Goal: Task Accomplishment & Management: Use online tool/utility

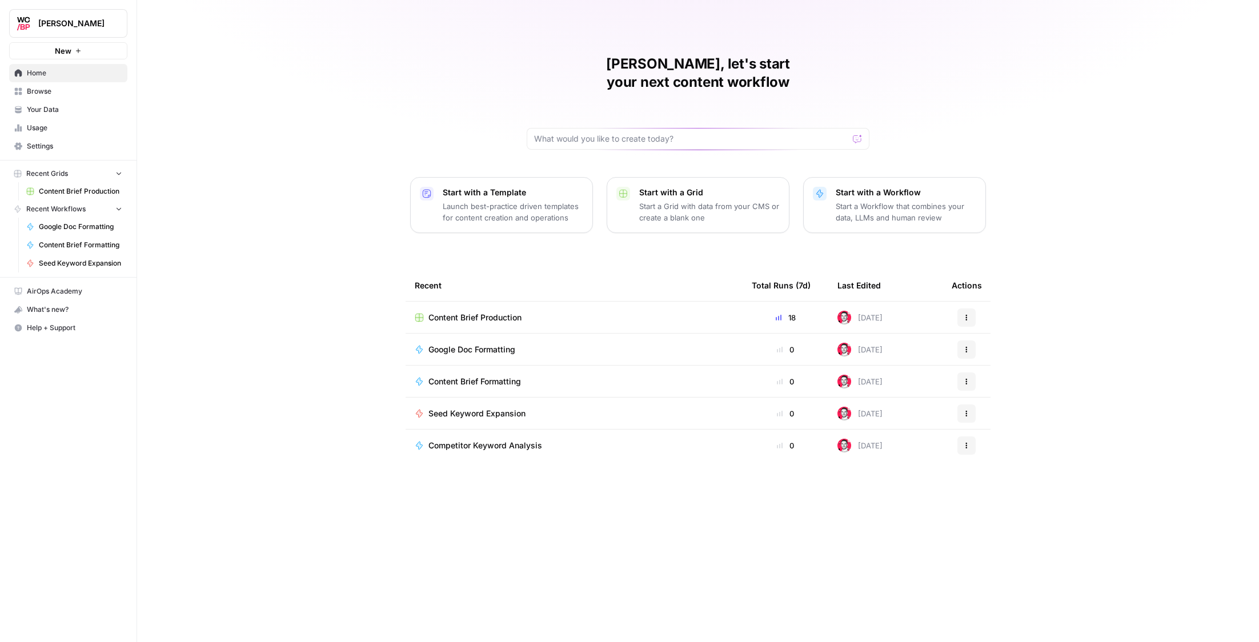
click at [514, 312] on span "Content Brief Production" at bounding box center [475, 317] width 93 height 11
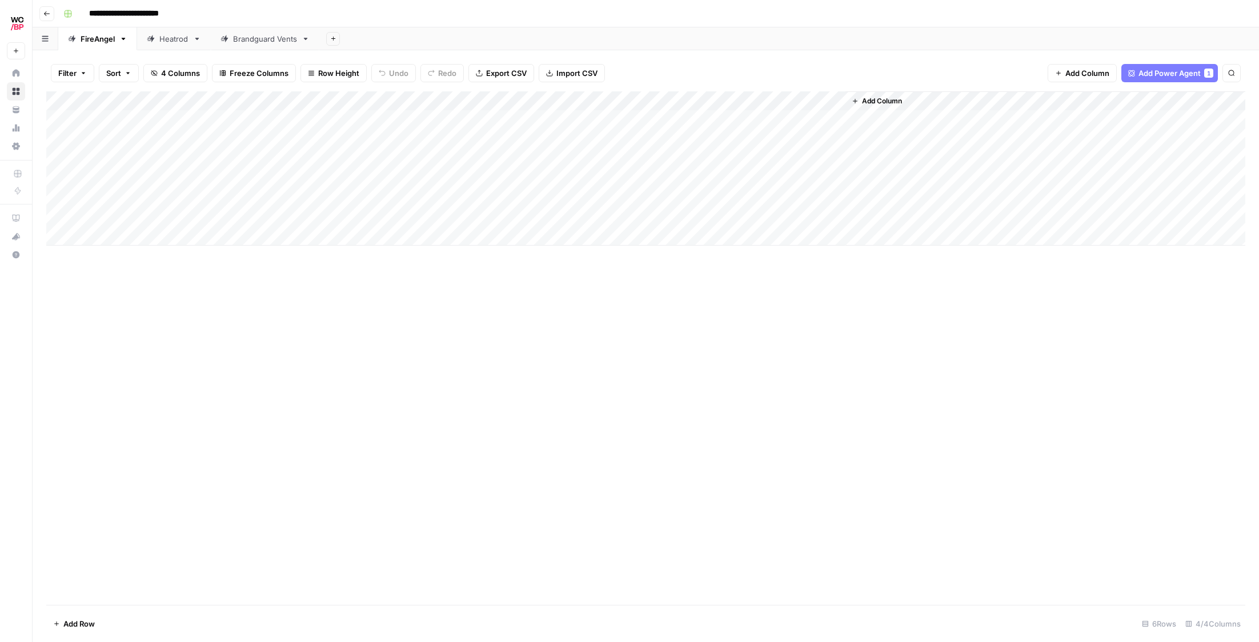
click at [822, 102] on div "Add Column" at bounding box center [645, 168] width 1199 height 154
click at [794, 306] on span "Remove Column" at bounding box center [814, 302] width 100 height 11
click at [602, 133] on button "Delete" at bounding box center [589, 128] width 38 height 21
click at [752, 99] on icon "button" at bounding box center [752, 101] width 7 height 7
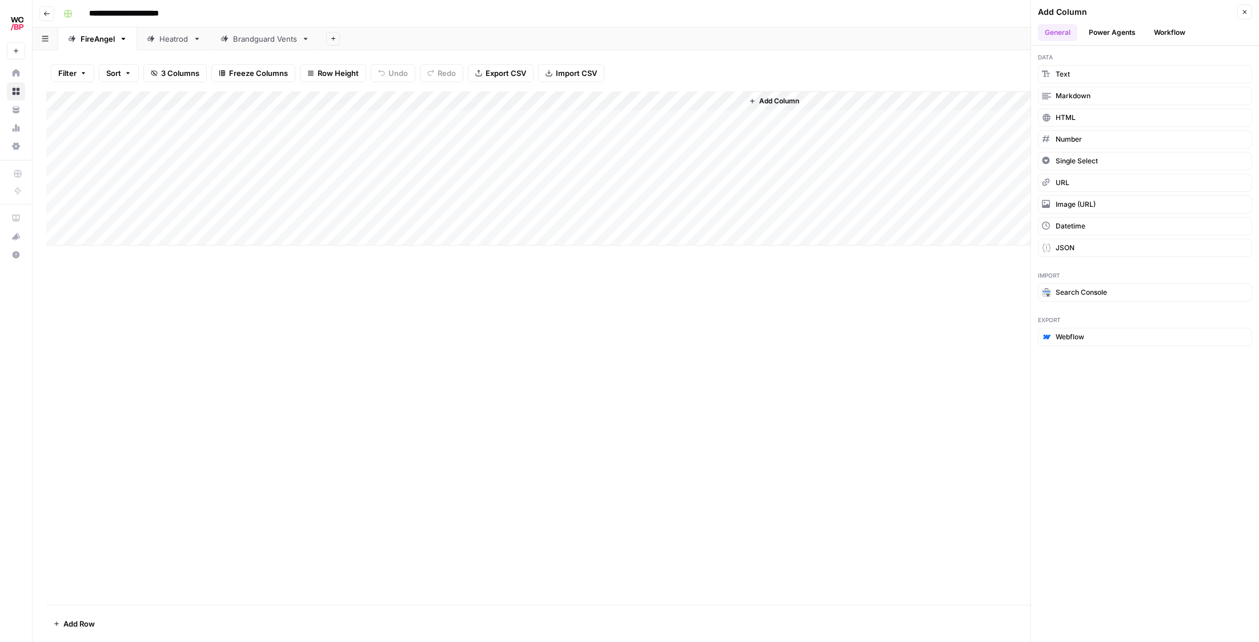
click at [1186, 31] on button "Workflow" at bounding box center [1169, 32] width 45 height 17
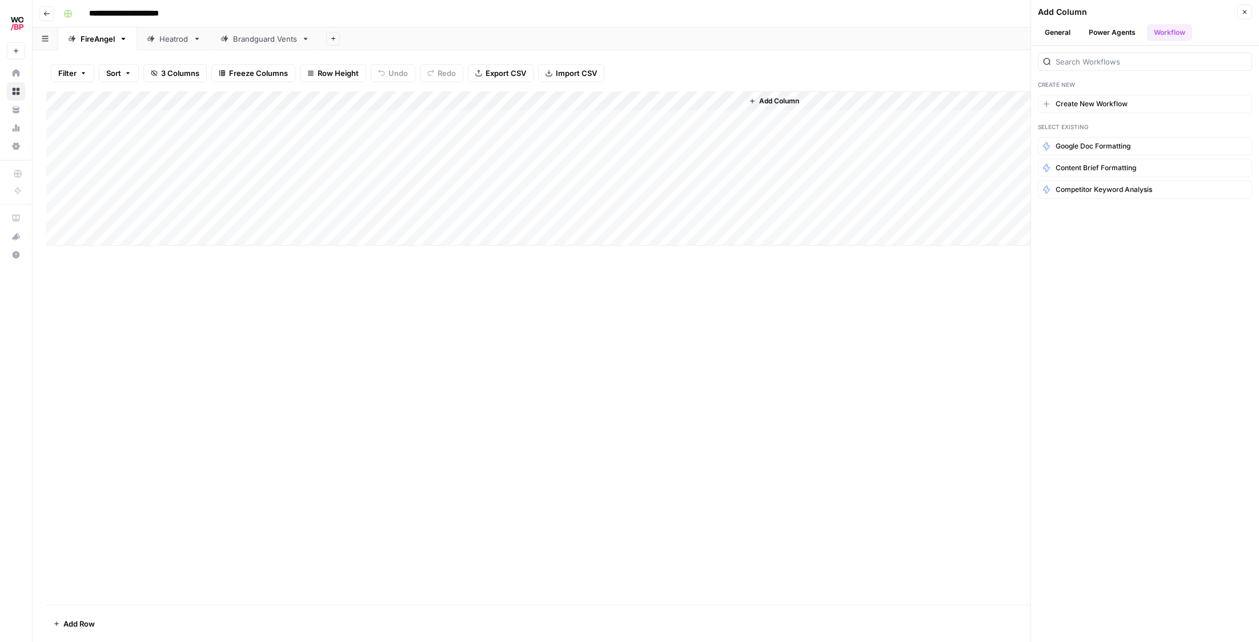
click at [1138, 31] on button "Power Agents" at bounding box center [1112, 32] width 61 height 17
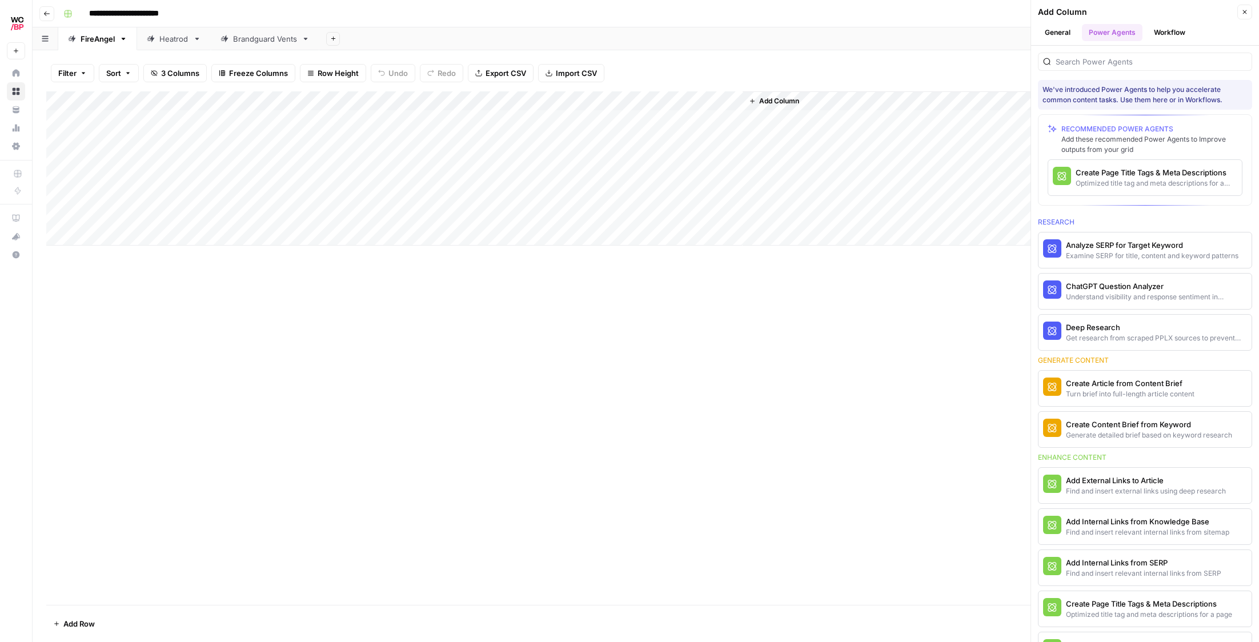
click at [1065, 32] on button "General" at bounding box center [1057, 32] width 39 height 17
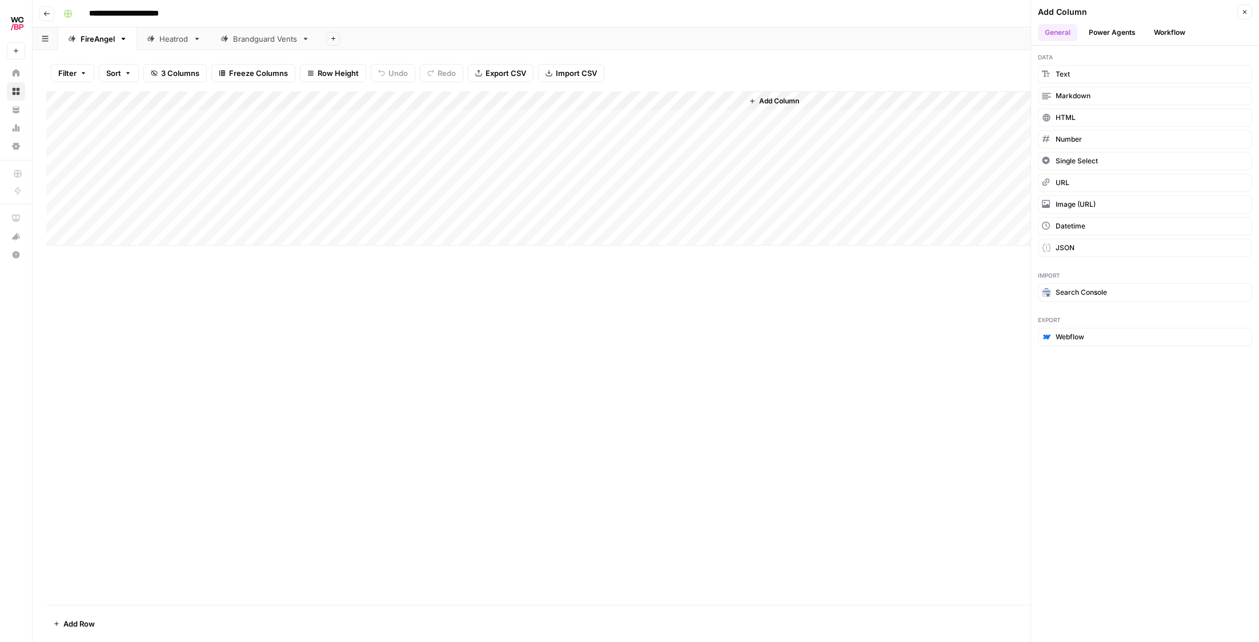
click at [918, 192] on div "Add Column" at bounding box center [994, 168] width 503 height 154
click at [641, 97] on div "Add Column" at bounding box center [645, 168] width 1199 height 154
click at [816, 227] on div "Add Column" at bounding box center [994, 168] width 503 height 154
click at [254, 46] on link "Brandguard Vents" at bounding box center [265, 38] width 109 height 23
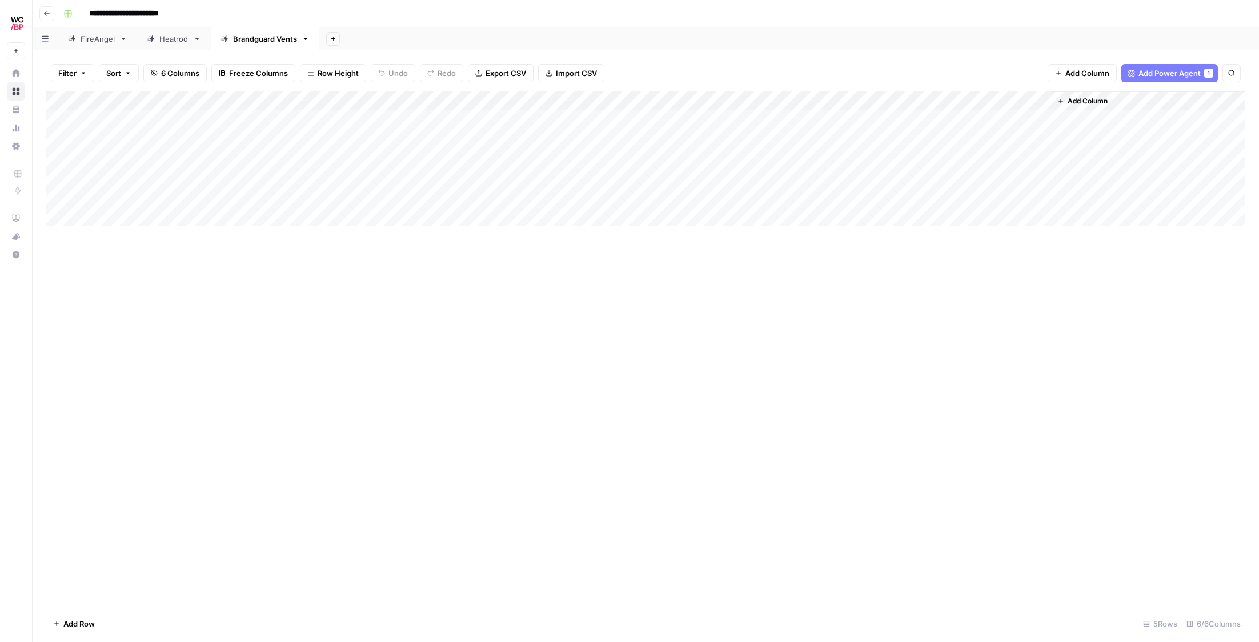
click at [573, 120] on div "Add Column" at bounding box center [645, 158] width 1199 height 135
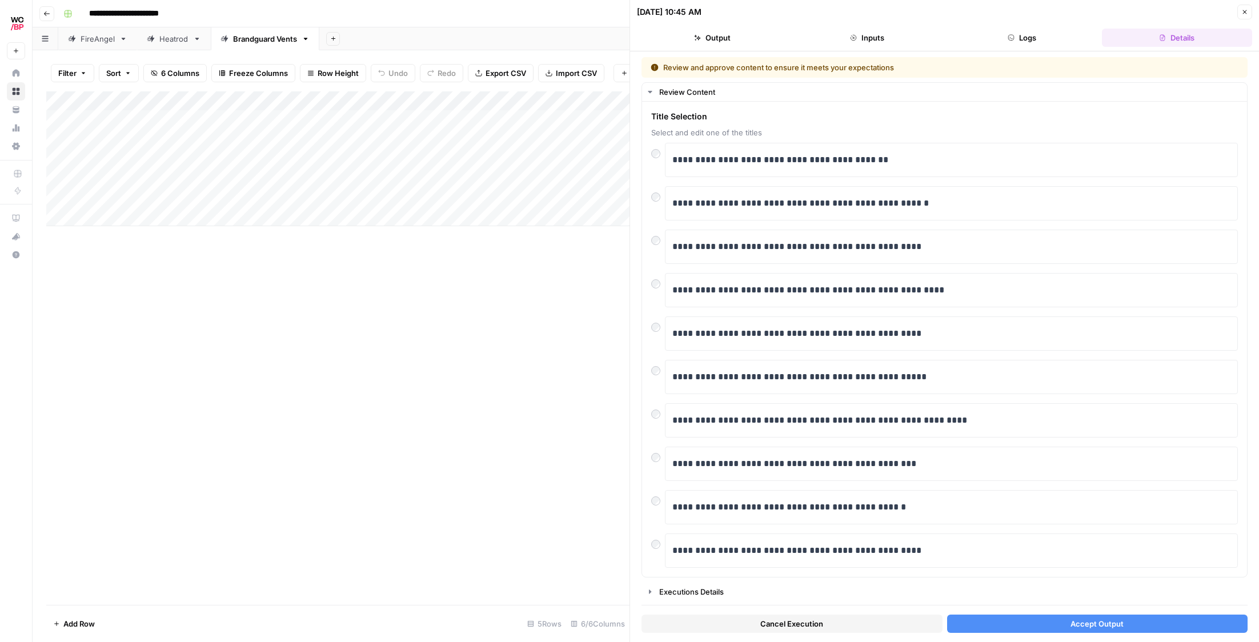
click at [1244, 18] on button "Close" at bounding box center [1245, 12] width 15 height 15
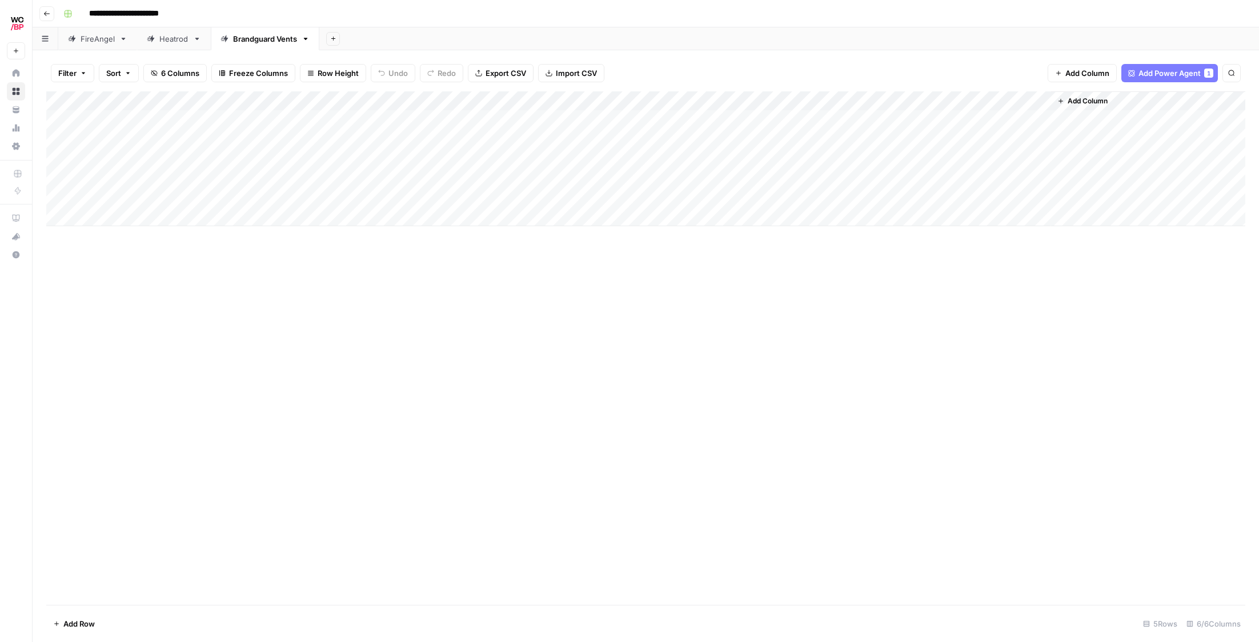
drag, startPoint x: 1048, startPoint y: 232, endPoint x: 963, endPoint y: 162, distance: 110.5
click at [1048, 232] on div "Add Column" at bounding box center [645, 348] width 1199 height 514
click at [822, 97] on div "Add Column" at bounding box center [645, 158] width 1199 height 135
click at [780, 301] on span "Remove Column" at bounding box center [814, 302] width 100 height 11
click at [601, 137] on button "Delete" at bounding box center [589, 128] width 38 height 21
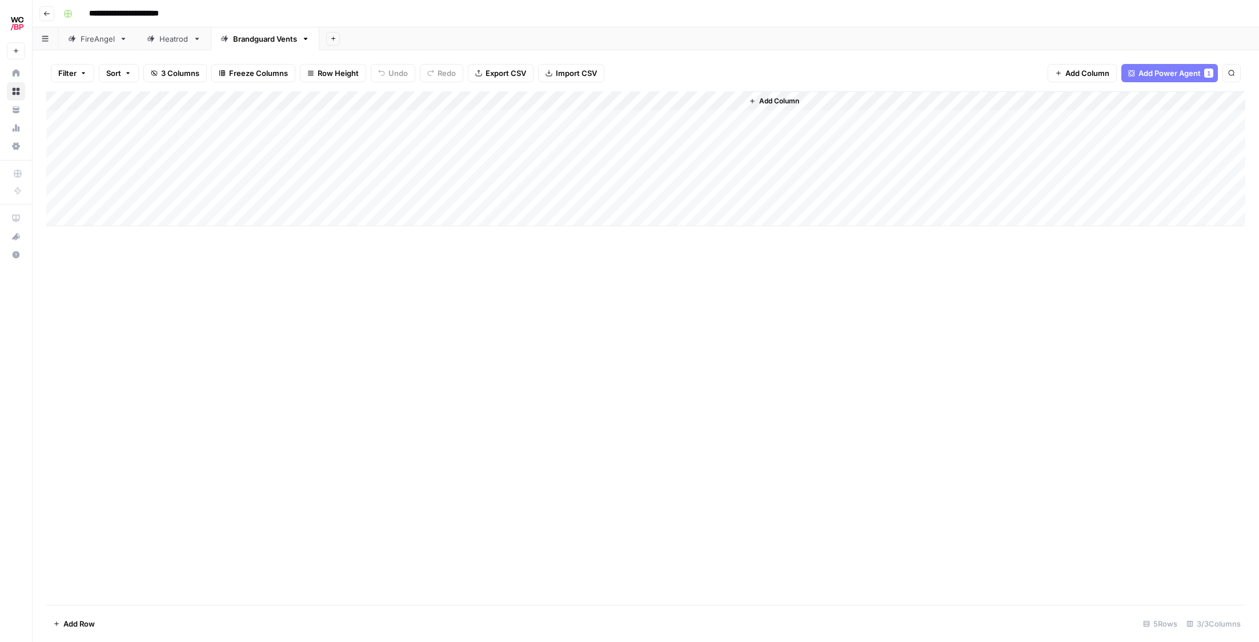
click at [785, 106] on span "Add Column" at bounding box center [779, 101] width 40 height 10
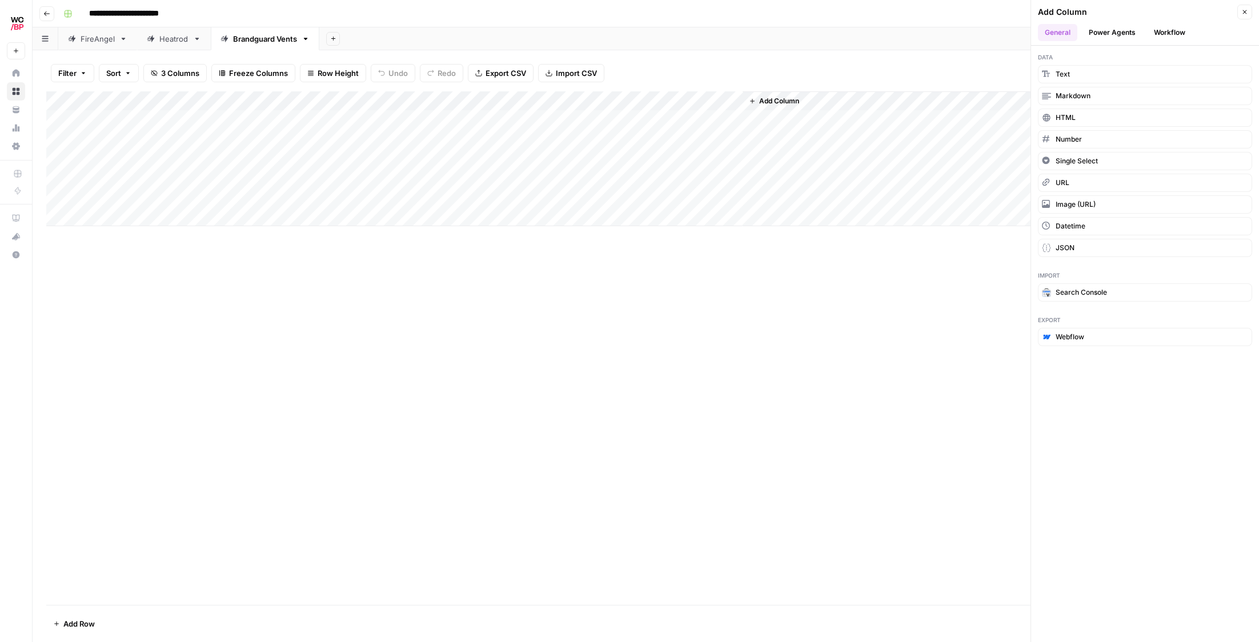
click at [672, 107] on div "Add Column" at bounding box center [645, 158] width 1199 height 135
click at [852, 301] on div "Add Column" at bounding box center [645, 348] width 1199 height 514
click at [1127, 38] on button "Power Agents" at bounding box center [1112, 32] width 61 height 17
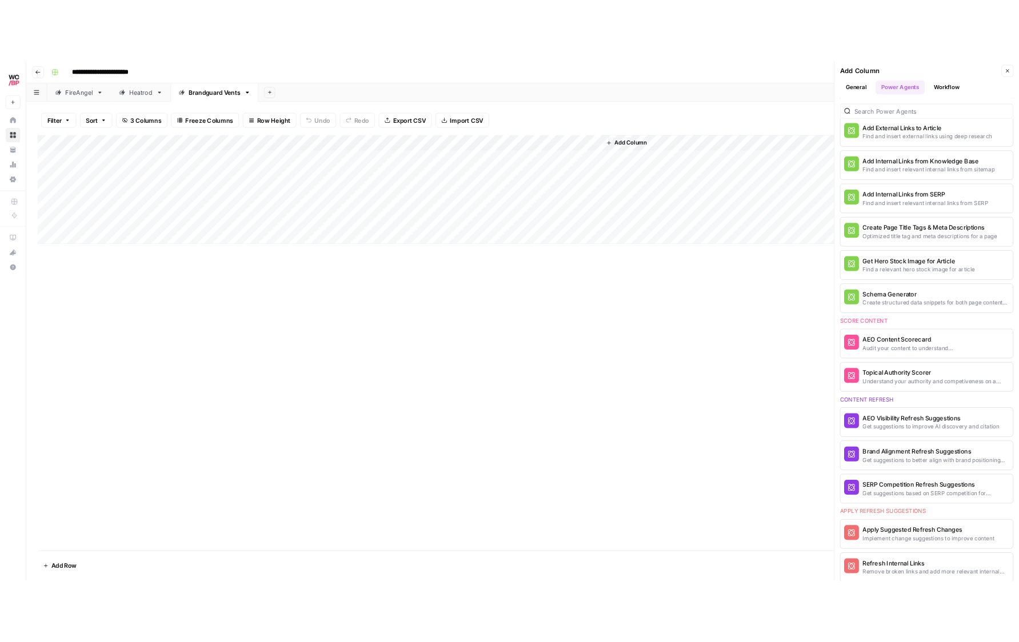
scroll to position [586, 0]
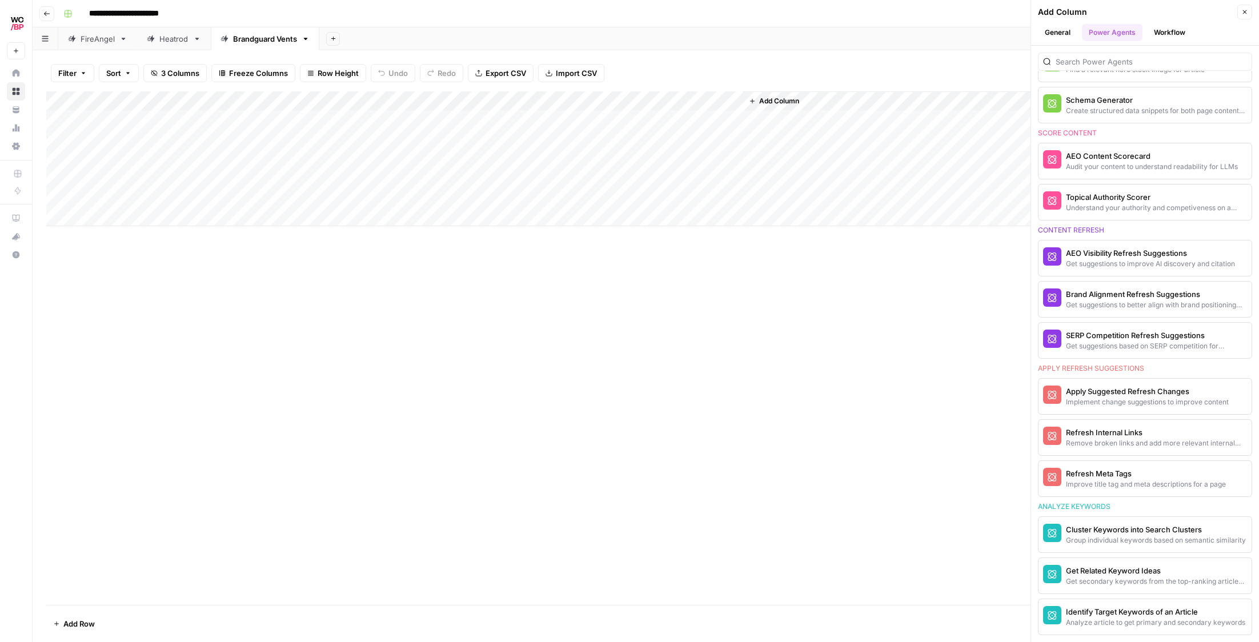
click at [1177, 33] on button "Workflow" at bounding box center [1169, 32] width 45 height 17
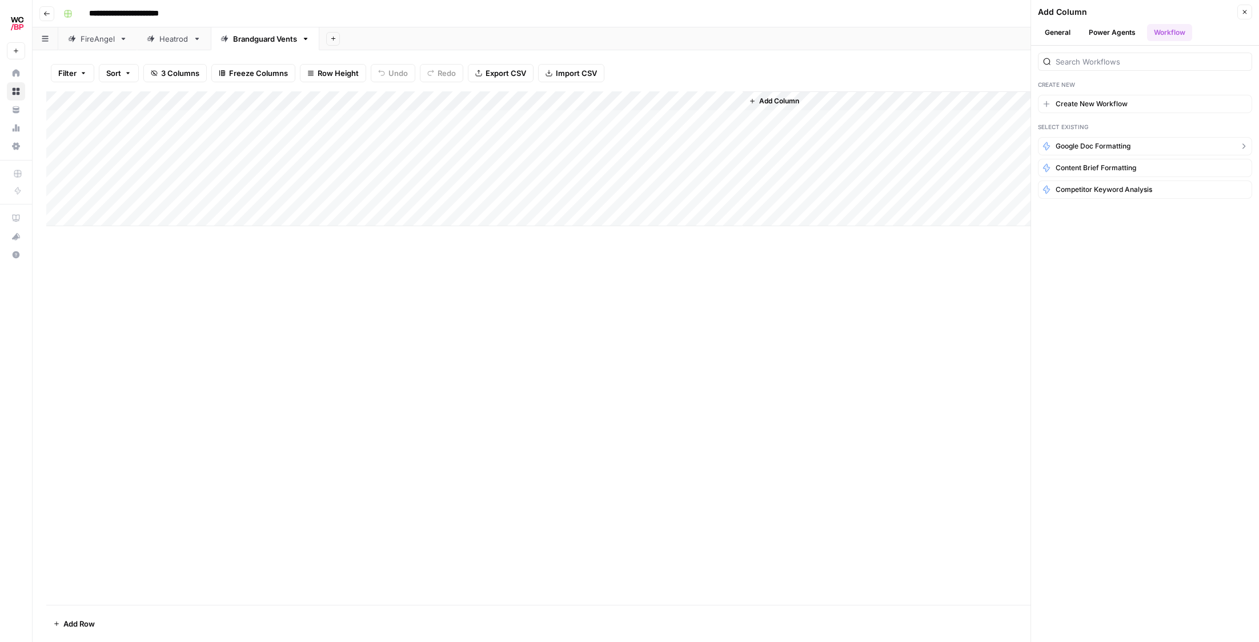
click at [1103, 149] on span "Google Doc Formatting" at bounding box center [1093, 146] width 75 height 10
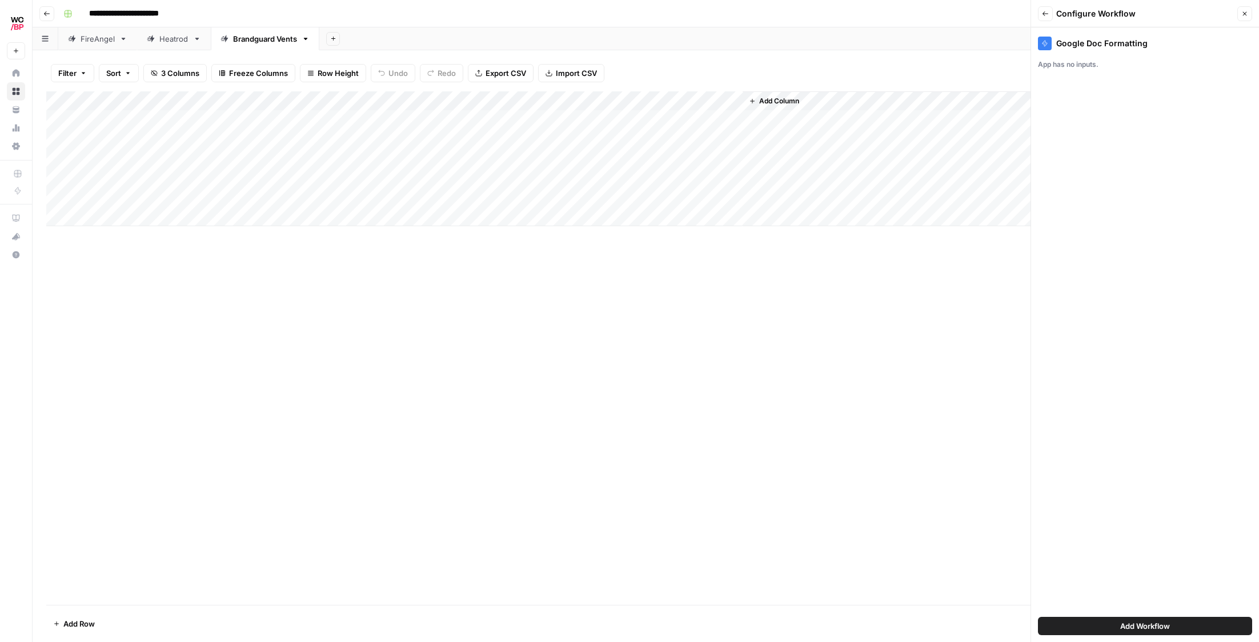
click at [1136, 630] on span "Add Workflow" at bounding box center [1145, 625] width 50 height 11
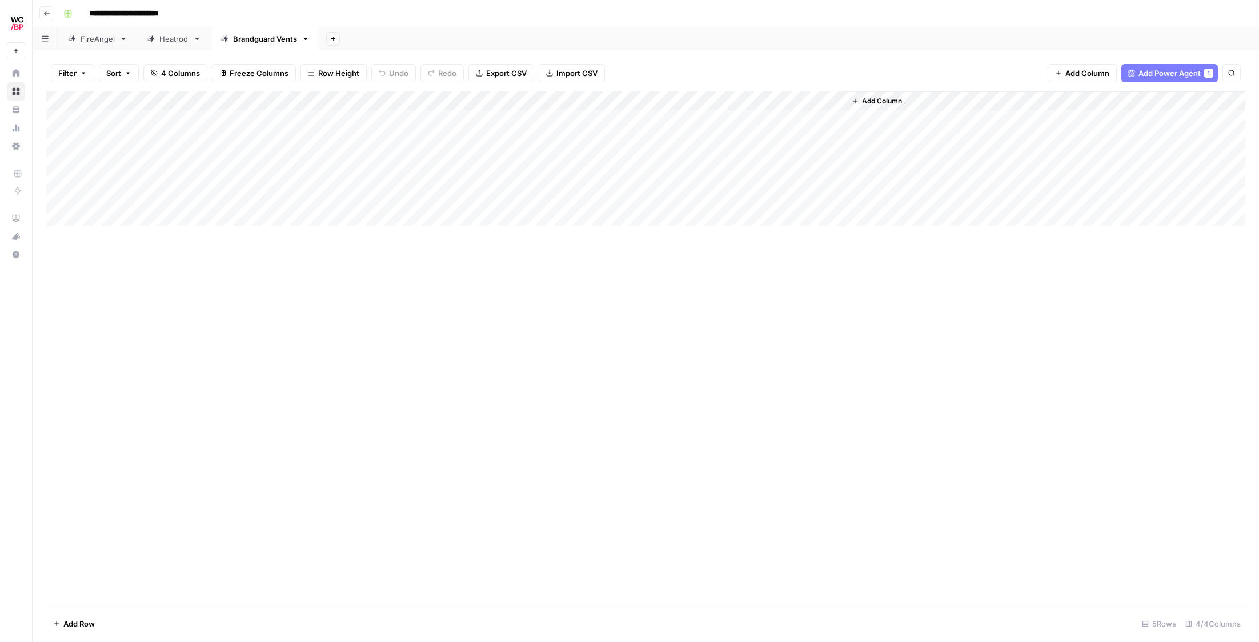
click at [822, 98] on div "Add Column" at bounding box center [645, 158] width 1199 height 135
click at [798, 195] on span "Configure Inputs" at bounding box center [814, 196] width 100 height 11
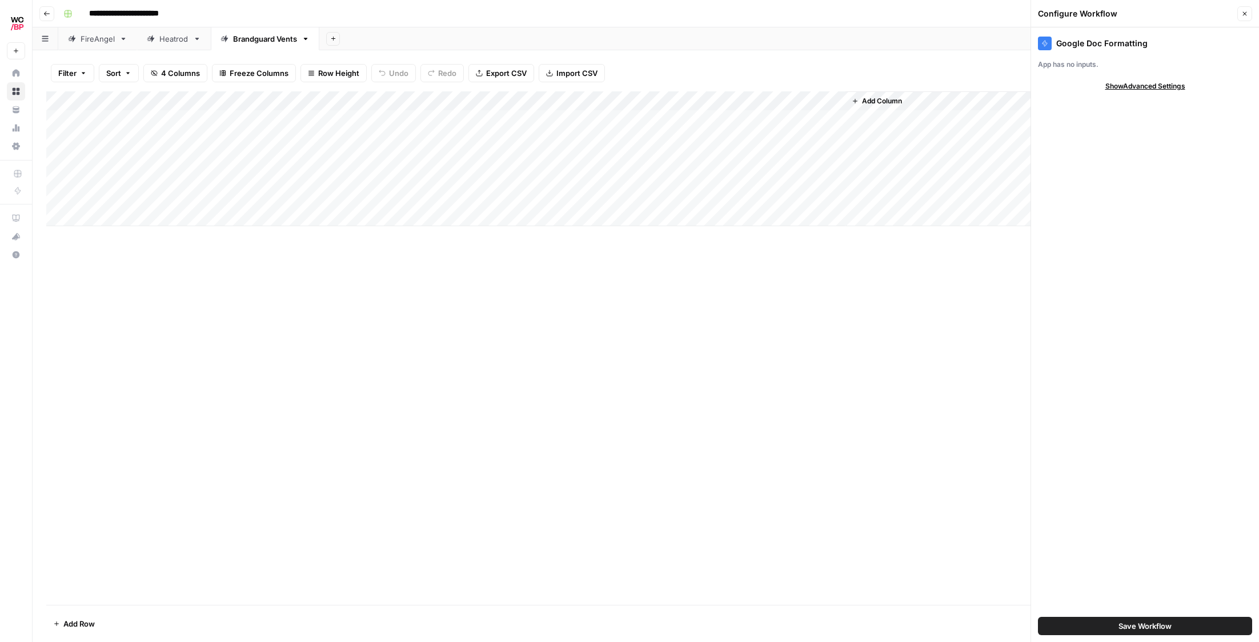
click at [1127, 88] on span "Show Advanced Settings" at bounding box center [1146, 86] width 80 height 10
drag, startPoint x: 932, startPoint y: 190, endPoint x: 838, endPoint y: 137, distance: 107.4
click at [928, 190] on div "Add Column" at bounding box center [1046, 158] width 400 height 135
click at [784, 100] on div "Add Column" at bounding box center [645, 158] width 1199 height 135
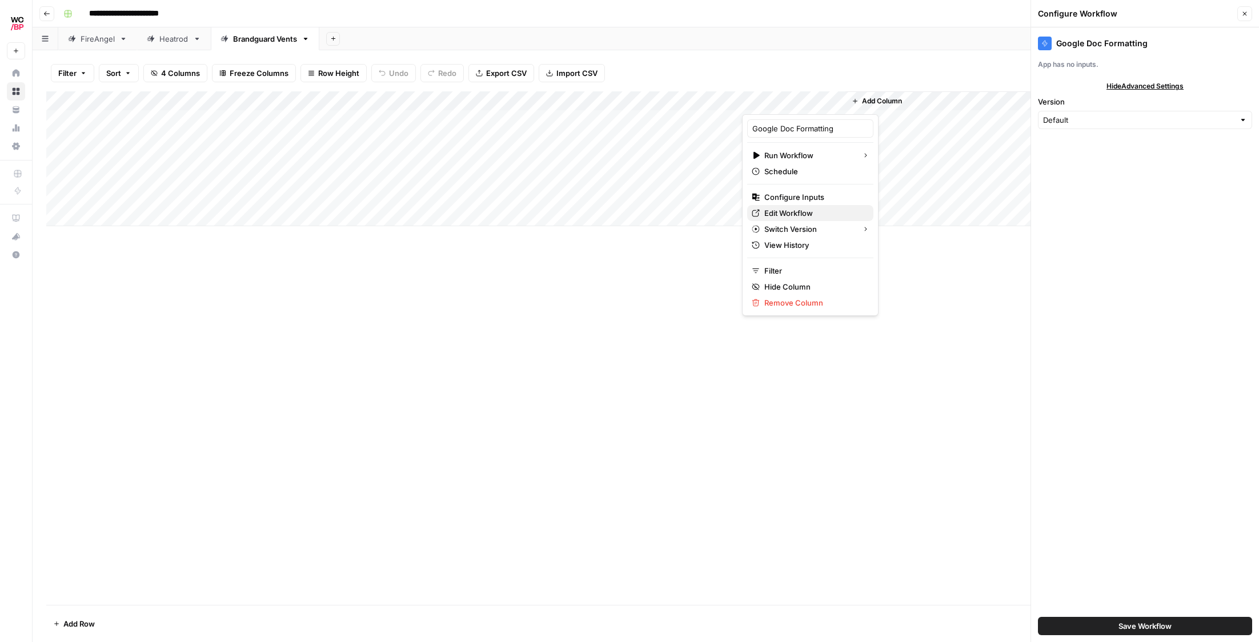
click at [796, 214] on span "Edit Workflow" at bounding box center [814, 212] width 100 height 11
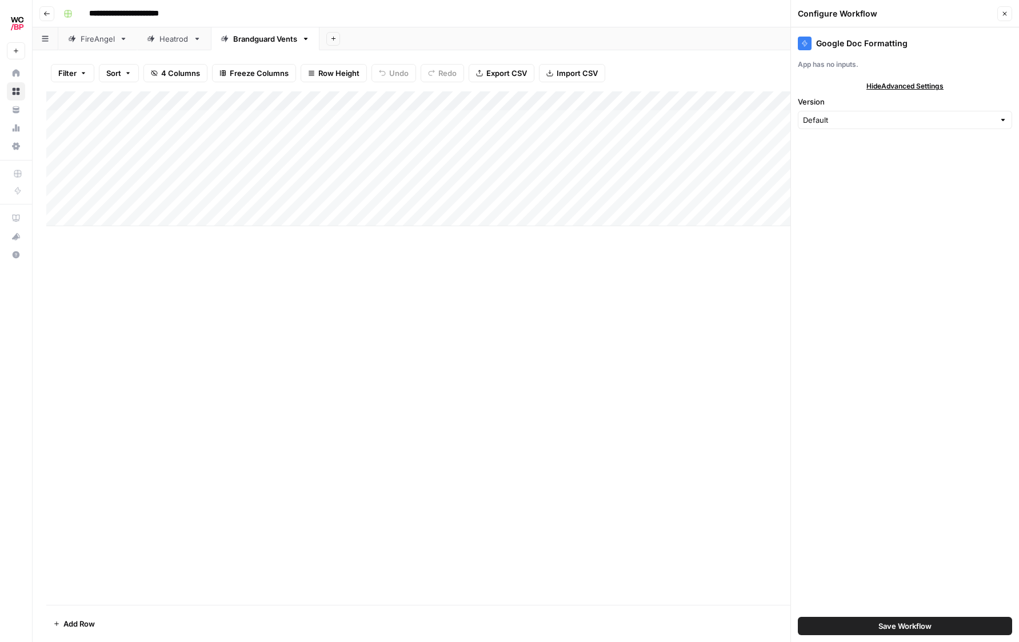
click at [575, 117] on div "Add Column" at bounding box center [525, 158] width 959 height 135
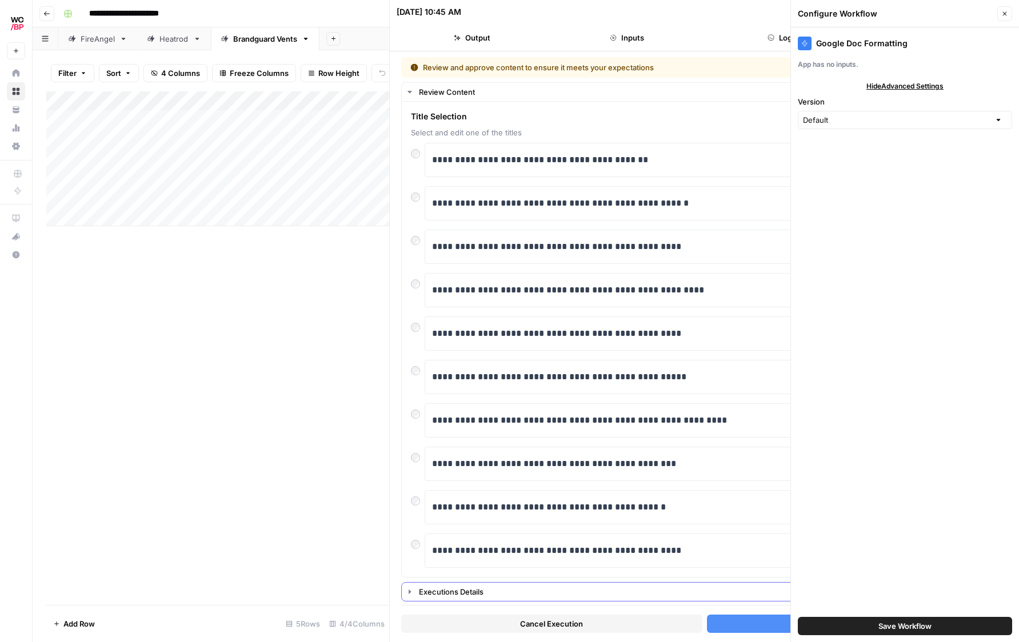
click at [438, 592] on div "Executions Details" at bounding box center [709, 591] width 581 height 11
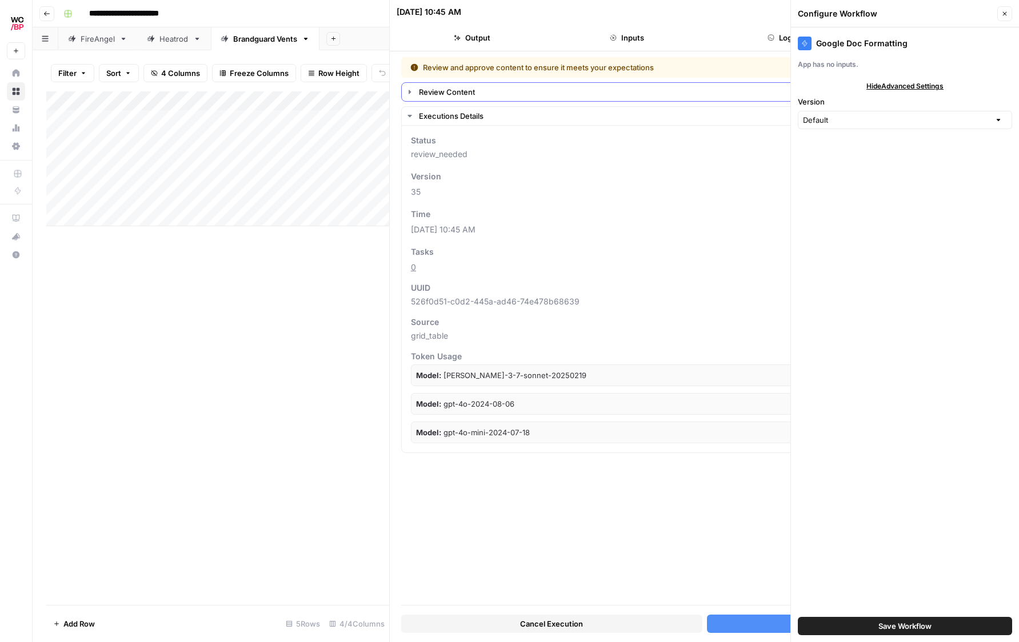
click at [413, 95] on icon "button" at bounding box center [409, 91] width 9 height 9
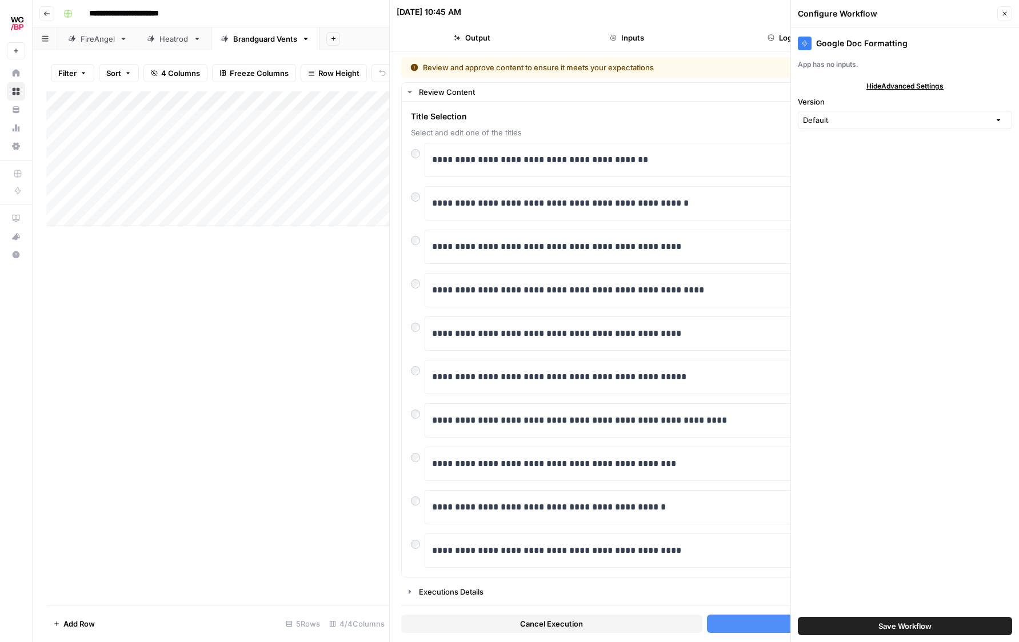
click at [744, 618] on button "Accept Output" at bounding box center [857, 624] width 301 height 18
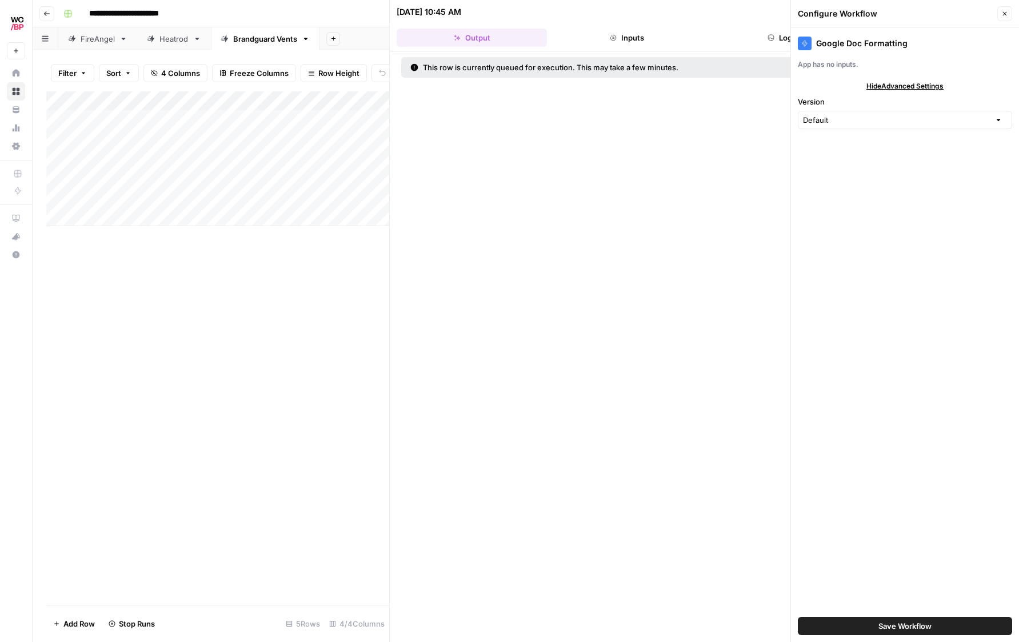
click at [1002, 9] on button "Close" at bounding box center [1004, 13] width 15 height 15
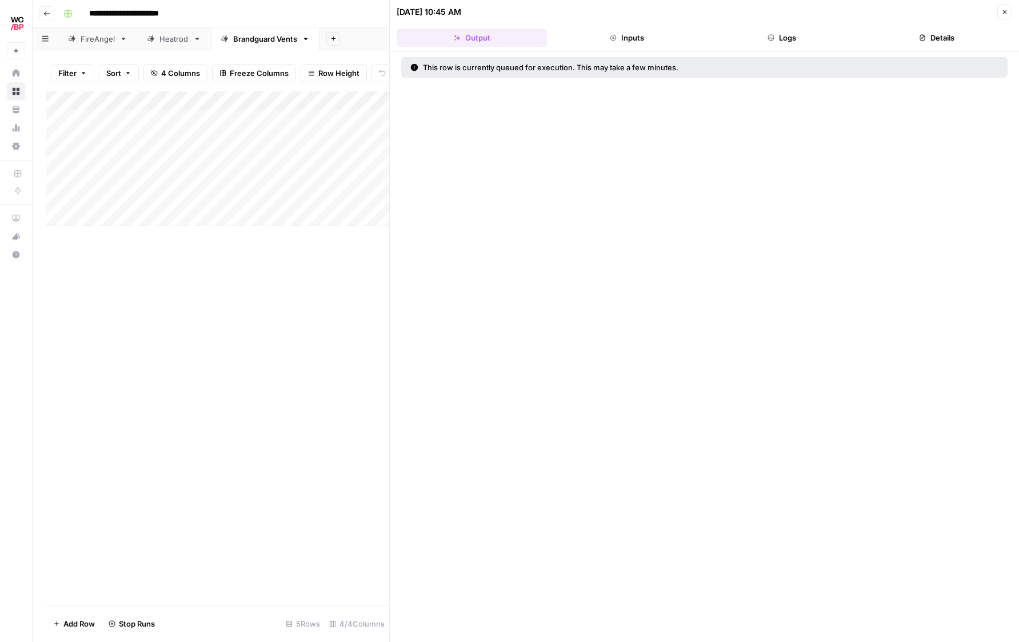
click at [1009, 12] on button "Close" at bounding box center [1004, 12] width 15 height 15
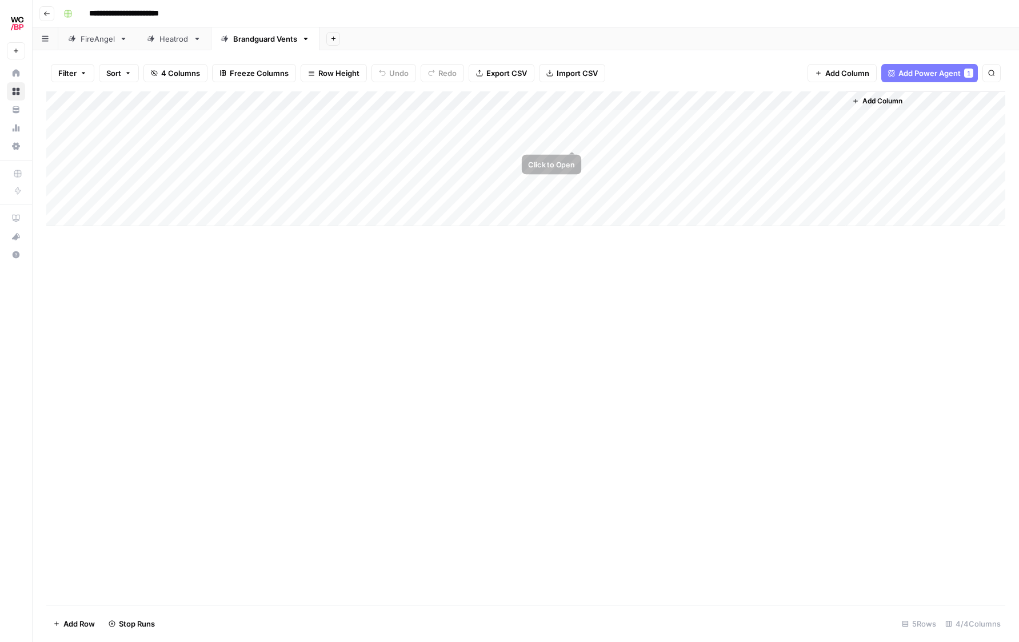
click at [579, 137] on div "Add Column" at bounding box center [525, 158] width 959 height 135
click at [575, 139] on div "Add Column" at bounding box center [525, 158] width 959 height 135
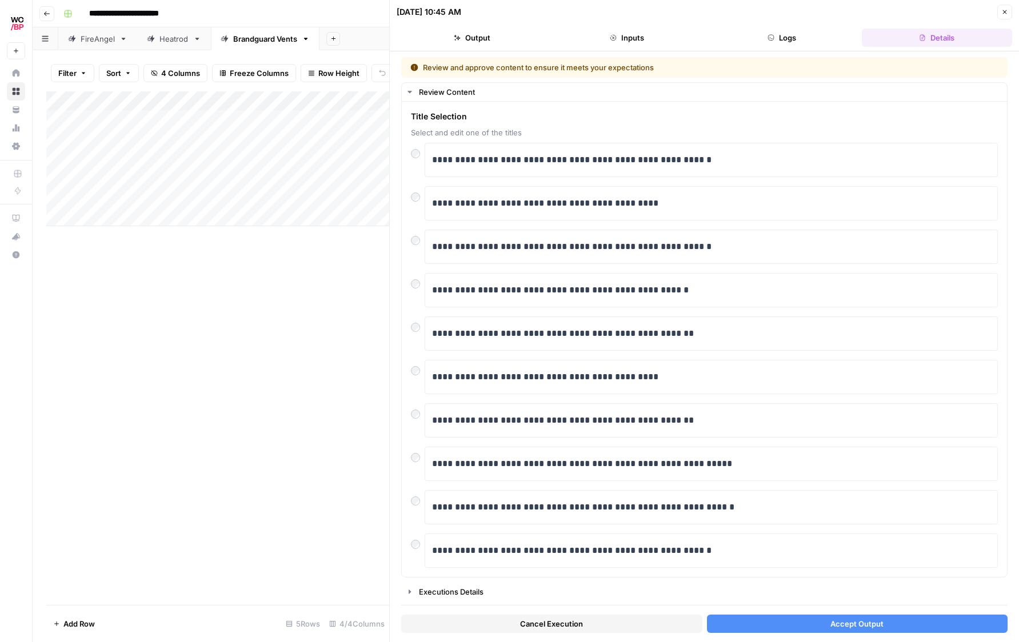
click at [795, 629] on button "Accept Output" at bounding box center [857, 624] width 301 height 18
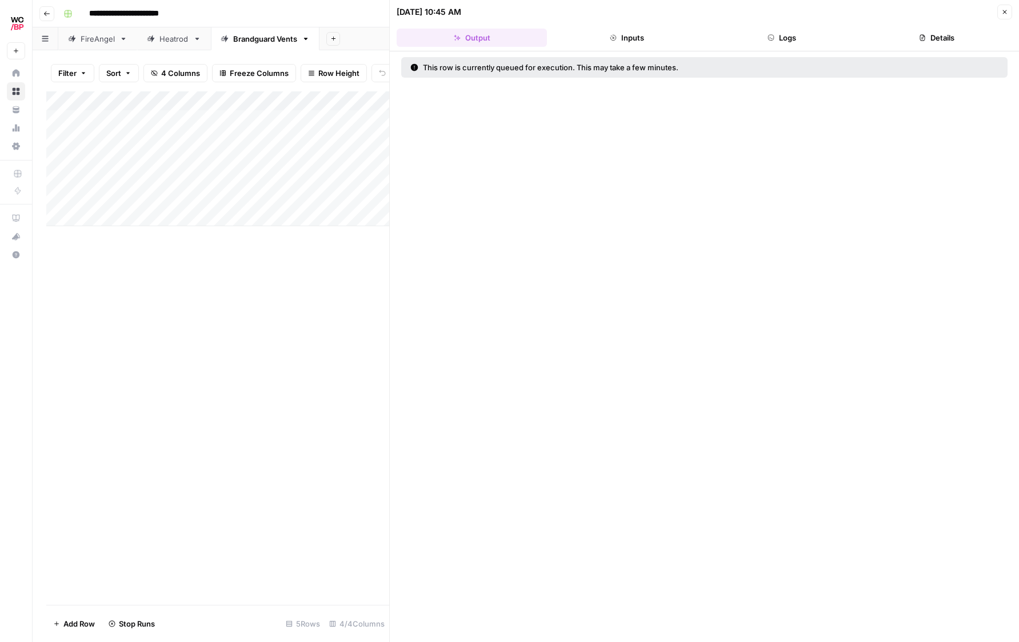
click at [338, 305] on div "Add Column" at bounding box center [217, 348] width 343 height 514
click at [1006, 13] on icon "button" at bounding box center [1004, 12] width 7 height 7
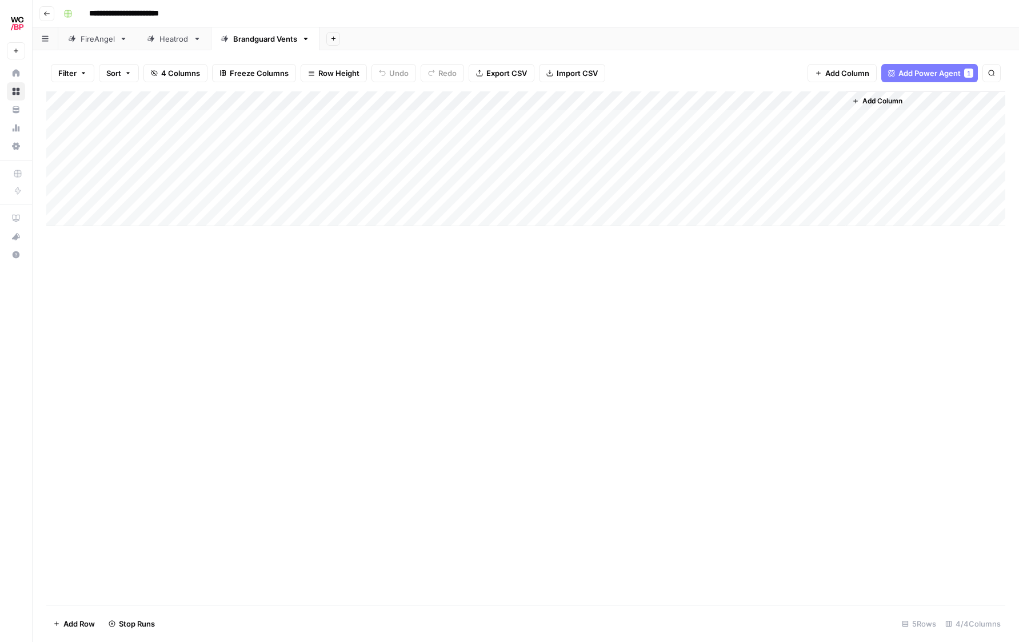
click at [574, 156] on div "Add Column" at bounding box center [525, 158] width 959 height 135
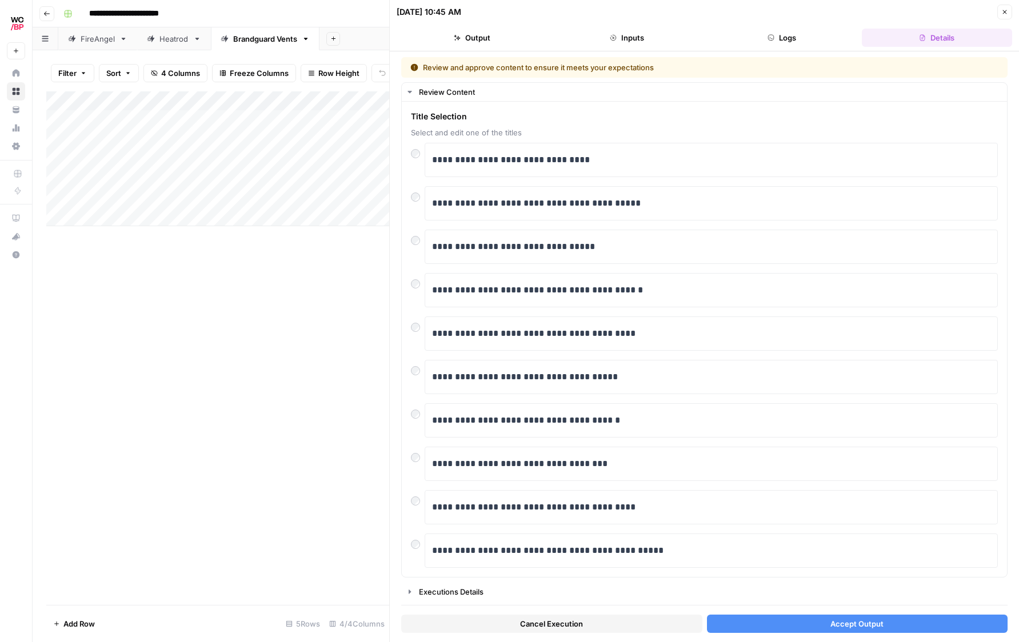
click at [239, 153] on div "Add Column" at bounding box center [217, 158] width 343 height 135
click at [799, 621] on button "Accept Output" at bounding box center [857, 624] width 301 height 18
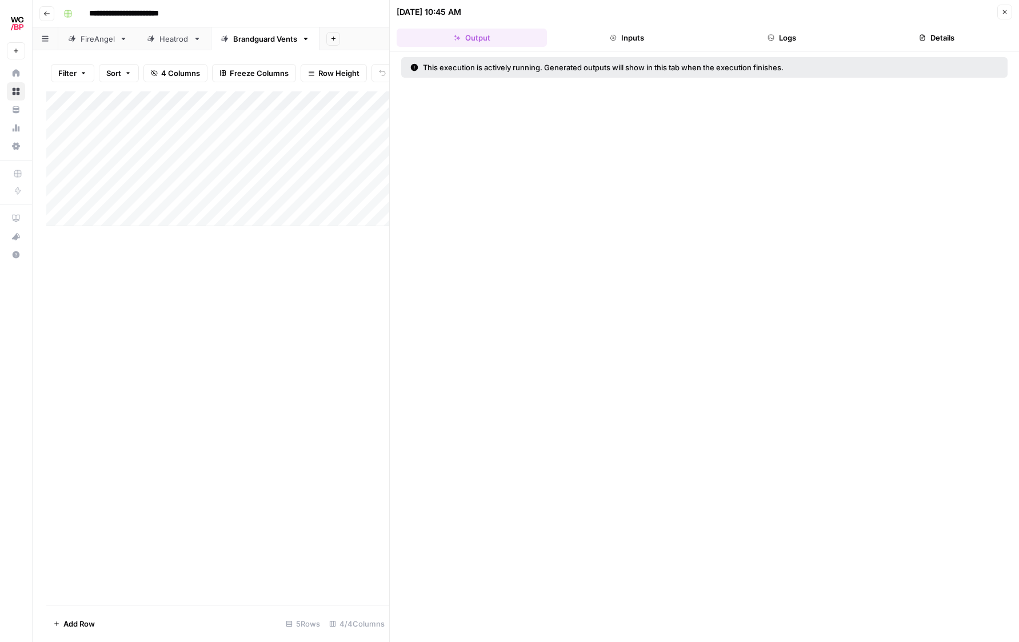
click at [207, 175] on div "Add Column" at bounding box center [217, 158] width 343 height 135
drag, startPoint x: 1003, startPoint y: 9, endPoint x: 995, endPoint y: 19, distance: 12.7
click at [1003, 9] on icon "button" at bounding box center [1004, 12] width 7 height 7
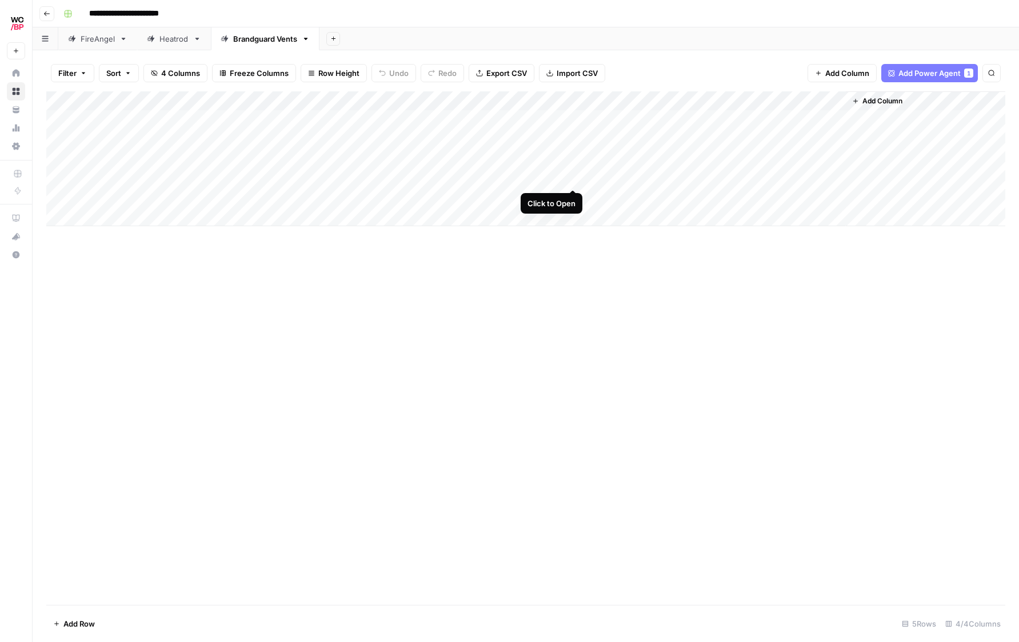
click at [571, 176] on div "Add Column" at bounding box center [525, 158] width 959 height 135
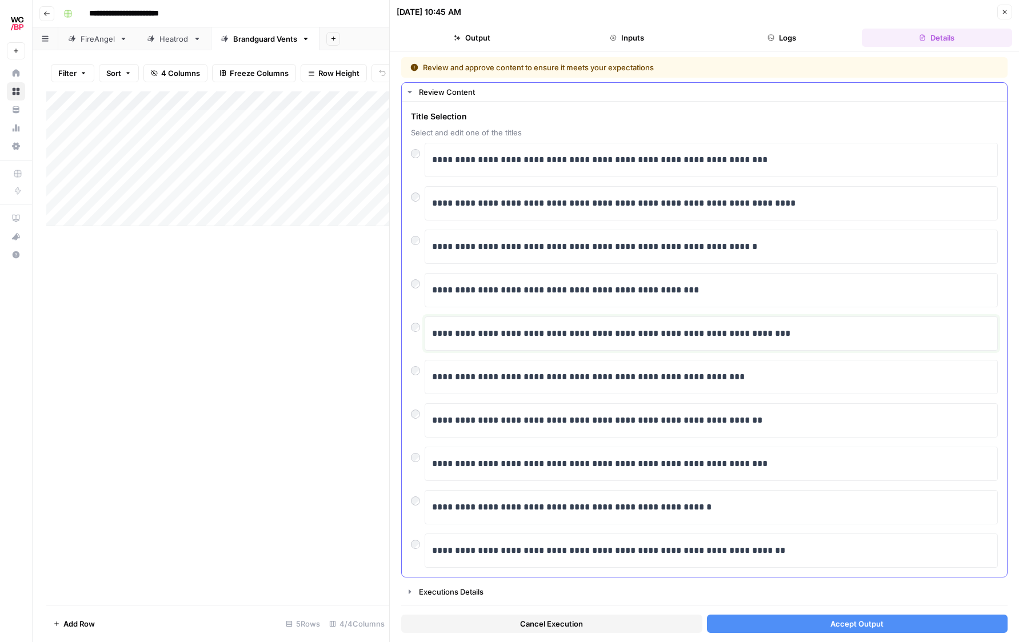
click at [504, 334] on p "**********" at bounding box center [711, 333] width 558 height 15
click at [791, 615] on button "Accept Output" at bounding box center [857, 624] width 301 height 18
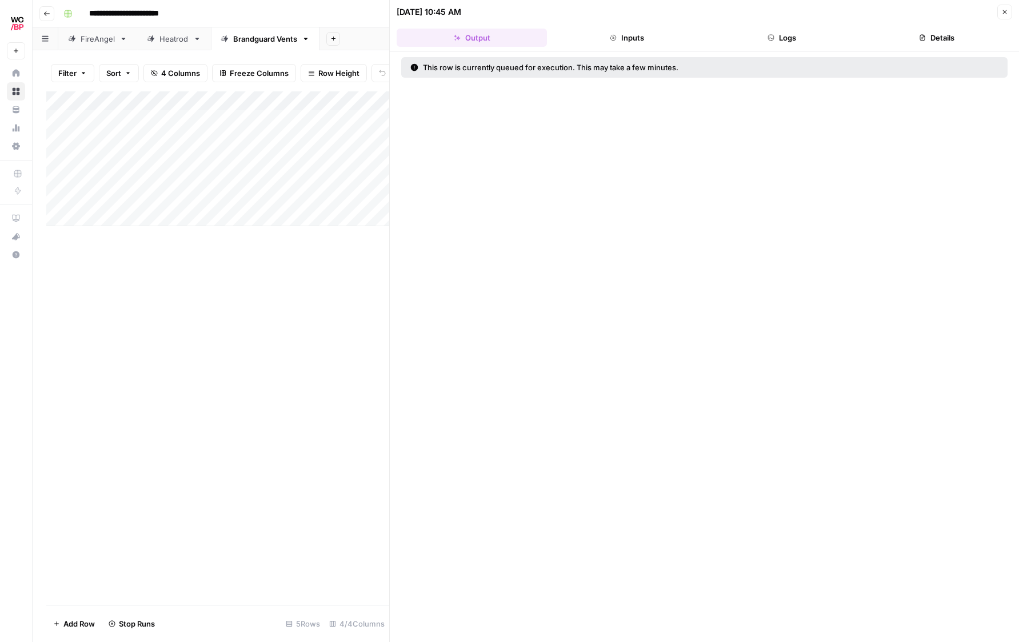
click at [1003, 11] on icon "button" at bounding box center [1005, 12] width 4 height 4
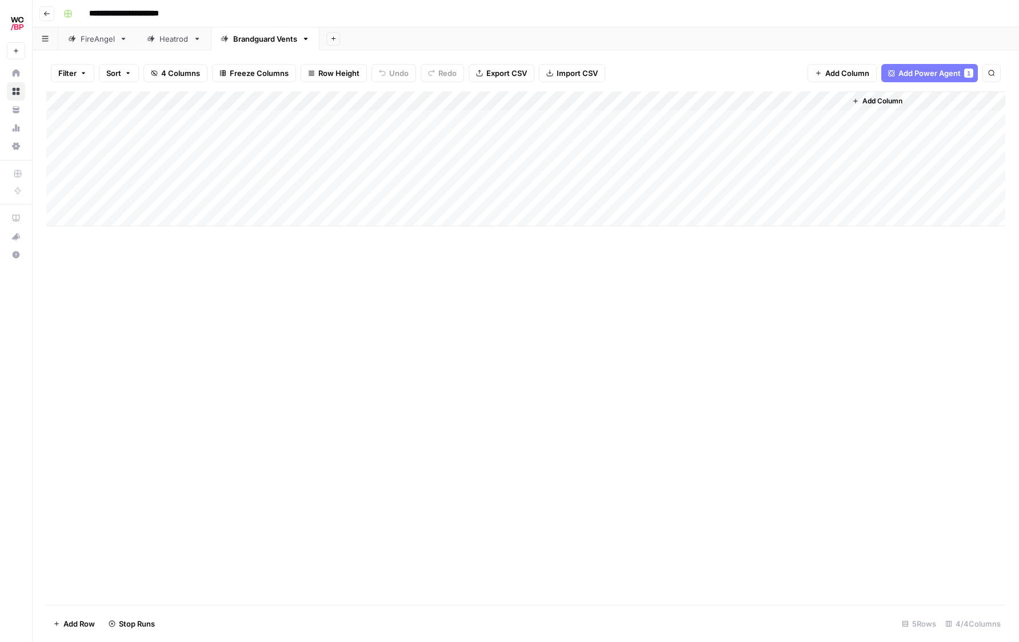
click at [497, 199] on div "Add Column" at bounding box center [525, 158] width 959 height 135
click at [576, 199] on div "Add Column" at bounding box center [525, 158] width 959 height 135
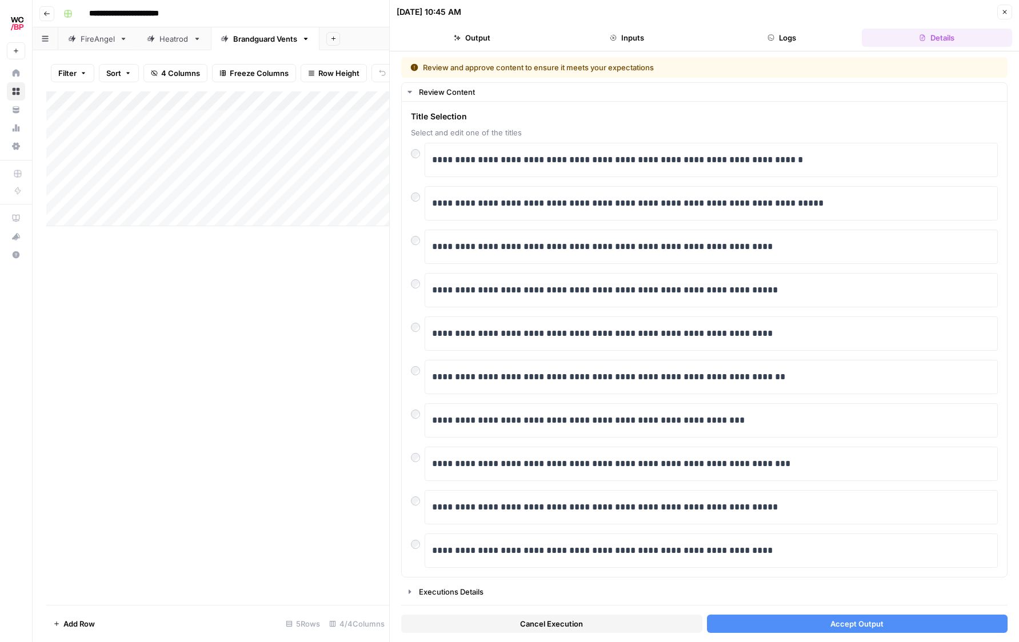
click at [827, 624] on button "Accept Output" at bounding box center [857, 624] width 301 height 18
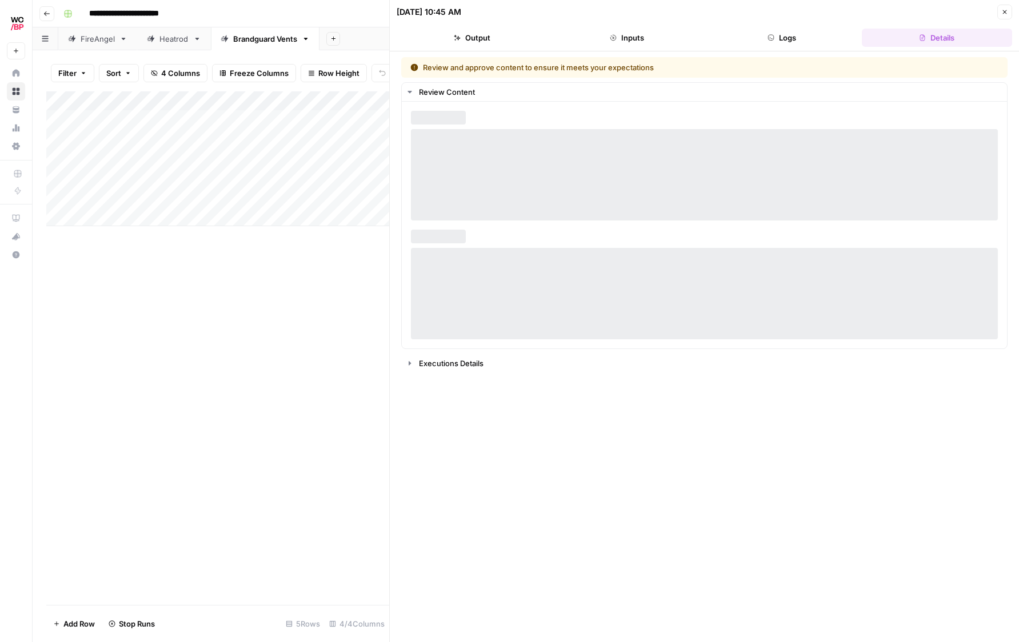
click at [1007, 10] on icon "button" at bounding box center [1004, 12] width 7 height 7
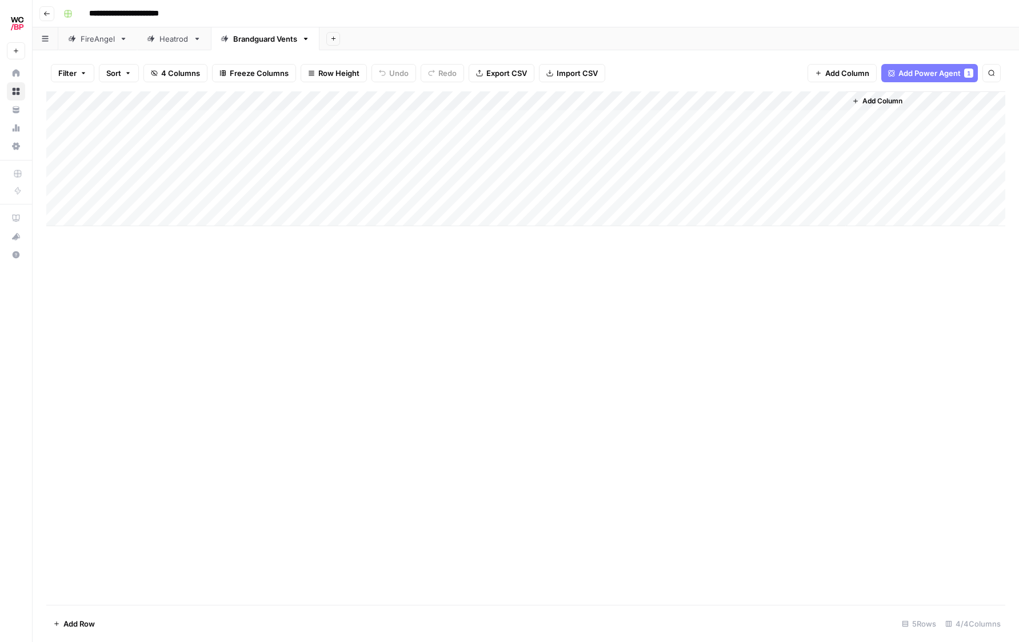
click at [824, 102] on div "Add Column" at bounding box center [525, 158] width 959 height 135
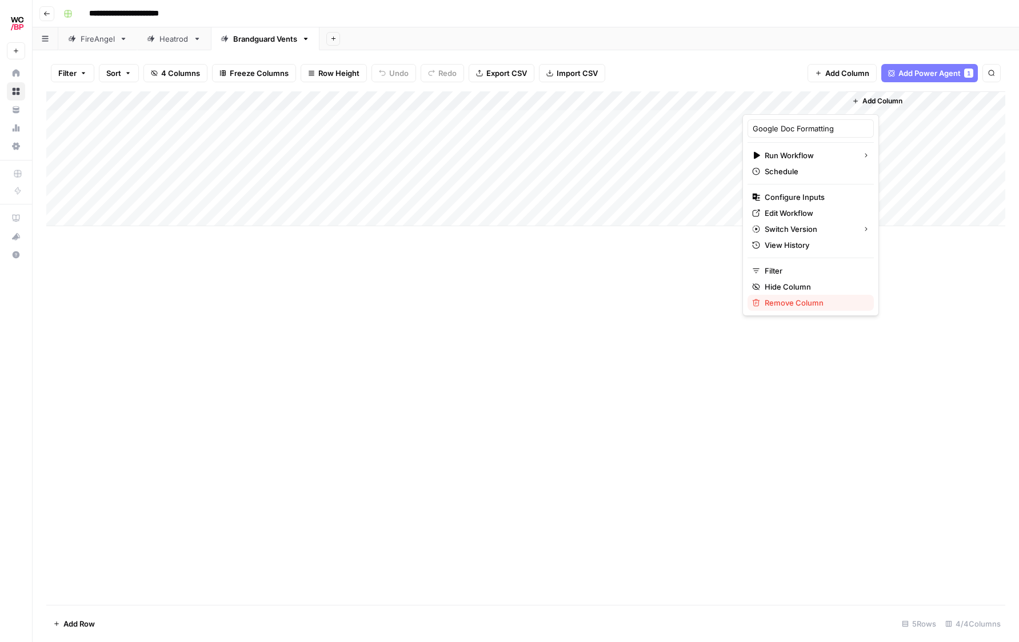
click at [782, 301] on span "Remove Column" at bounding box center [814, 302] width 100 height 11
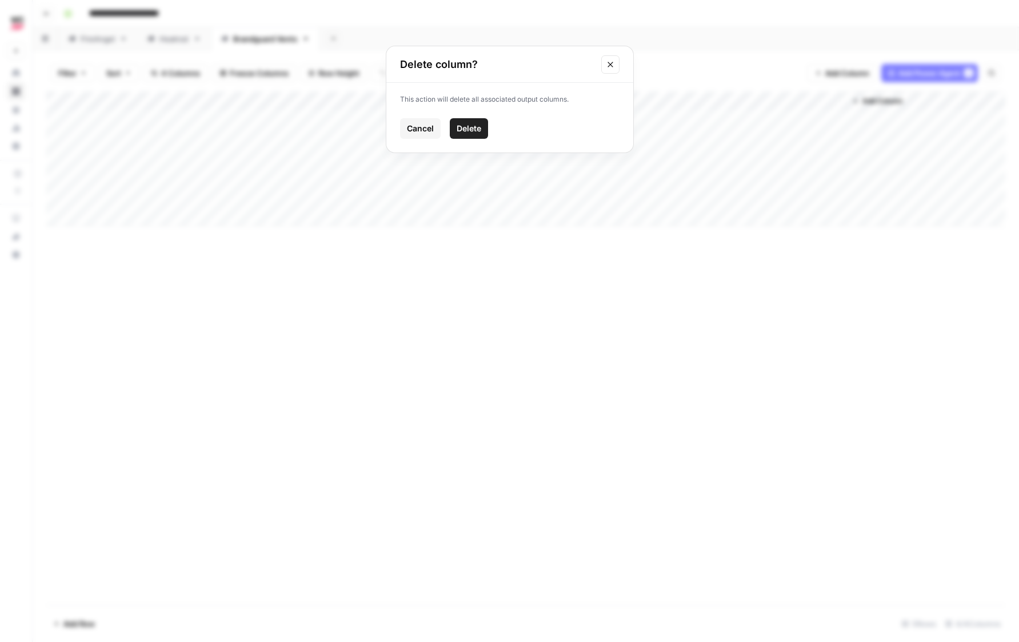
click at [479, 118] on button "Delete" at bounding box center [469, 128] width 38 height 21
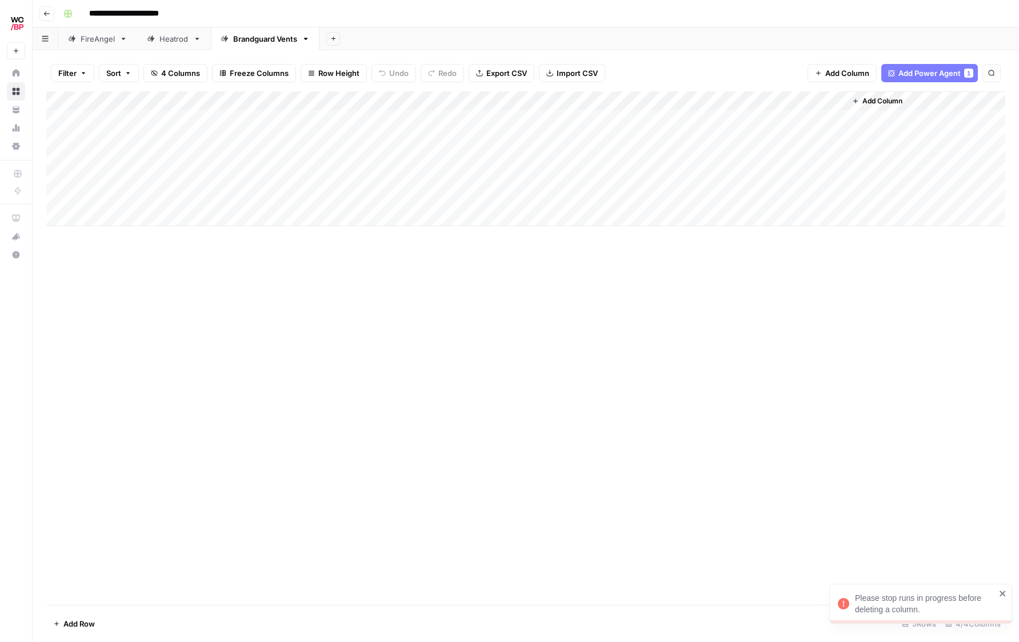
click at [626, 57] on div "Filter Sort 4 Columns Freeze Columns Row Height Undo Redo Export CSV Import CSV…" at bounding box center [525, 73] width 959 height 37
click at [624, 116] on div "Add Column" at bounding box center [525, 158] width 959 height 135
click at [645, 118] on div "Add Column" at bounding box center [525, 158] width 959 height 135
click at [645, 118] on body "**********" at bounding box center [509, 321] width 1019 height 642
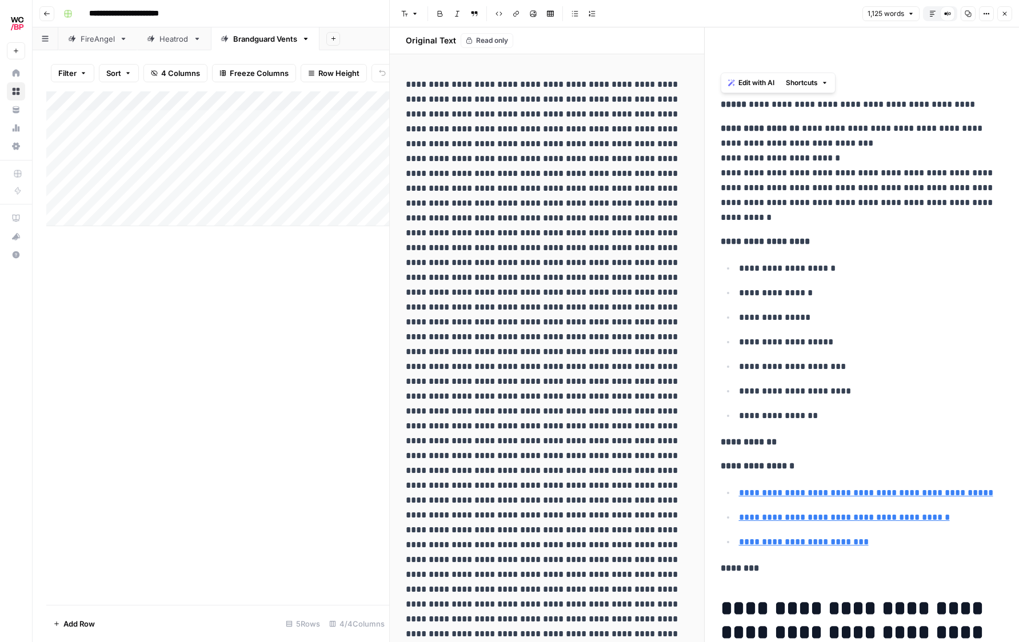
drag, startPoint x: 970, startPoint y: 602, endPoint x: 707, endPoint y: 102, distance: 564.3
click at [939, 13] on button "Default Editor" at bounding box center [932, 13] width 15 height 15
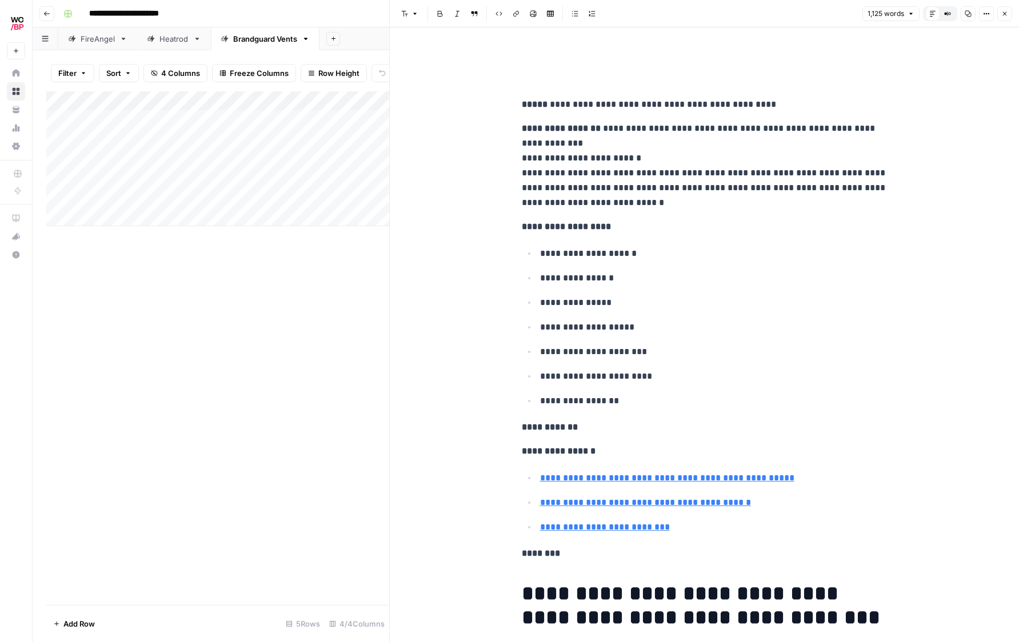
click at [939, 13] on div "Default Editor" at bounding box center [932, 13] width 15 height 15
click at [947, 15] on icon "button" at bounding box center [947, 13] width 7 height 7
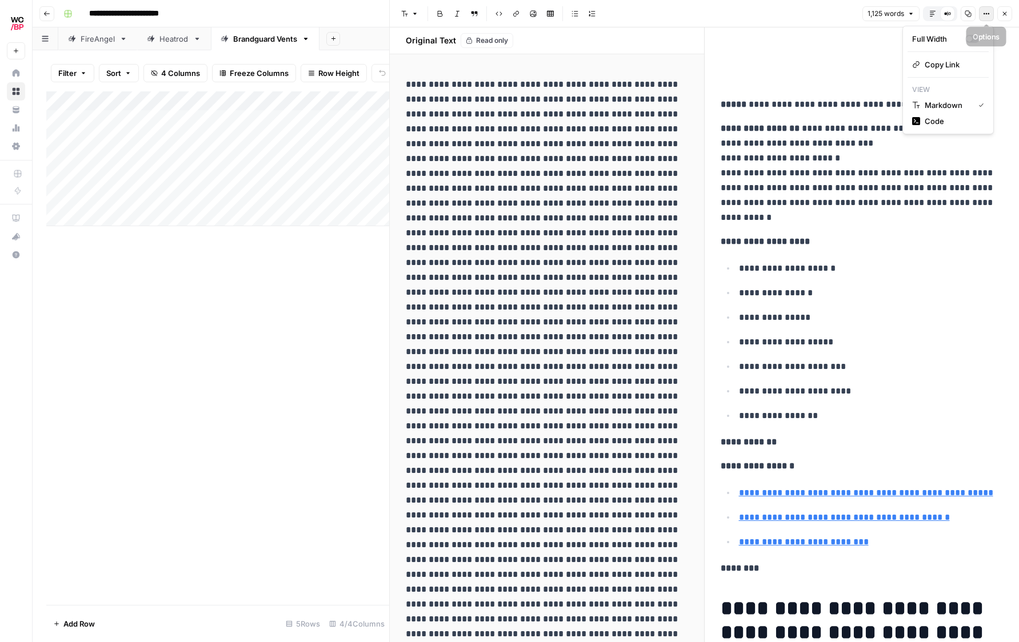
click at [985, 12] on icon "button" at bounding box center [986, 13] width 7 height 7
click at [973, 13] on button "Copy" at bounding box center [967, 13] width 15 height 15
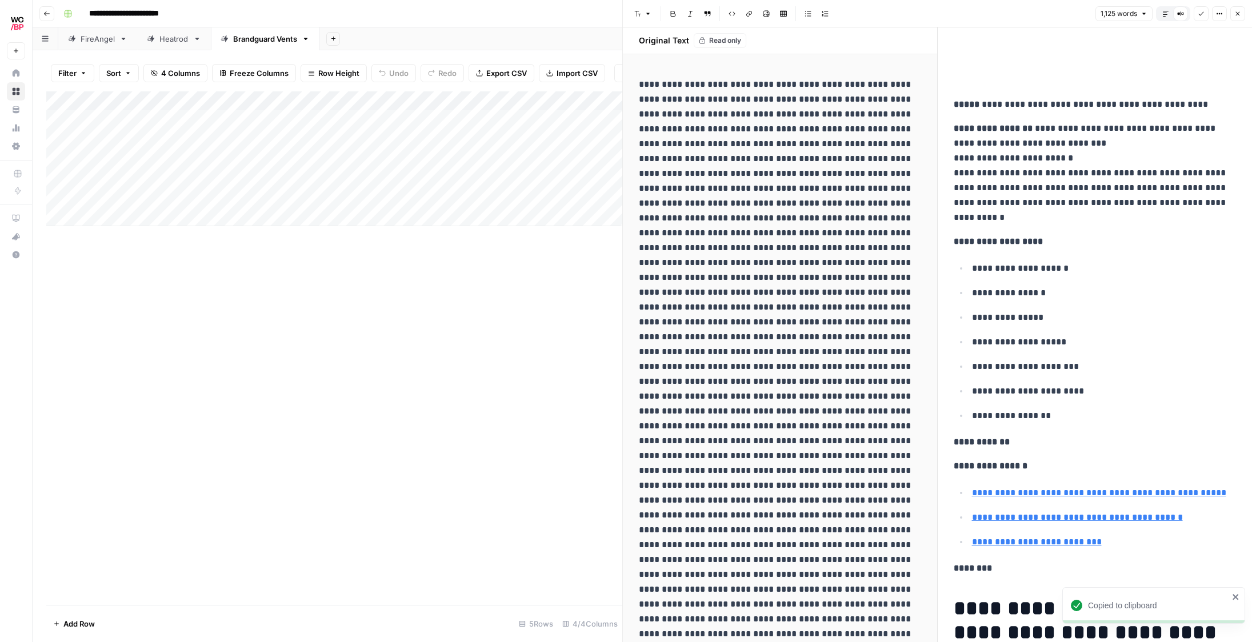
scroll to position [2, 0]
click at [592, 267] on div "Add Column" at bounding box center [334, 348] width 576 height 514
drag, startPoint x: 1023, startPoint y: 355, endPoint x: 996, endPoint y: 347, distance: 28.0
click at [1023, 355] on ul "**********" at bounding box center [1095, 340] width 283 height 163
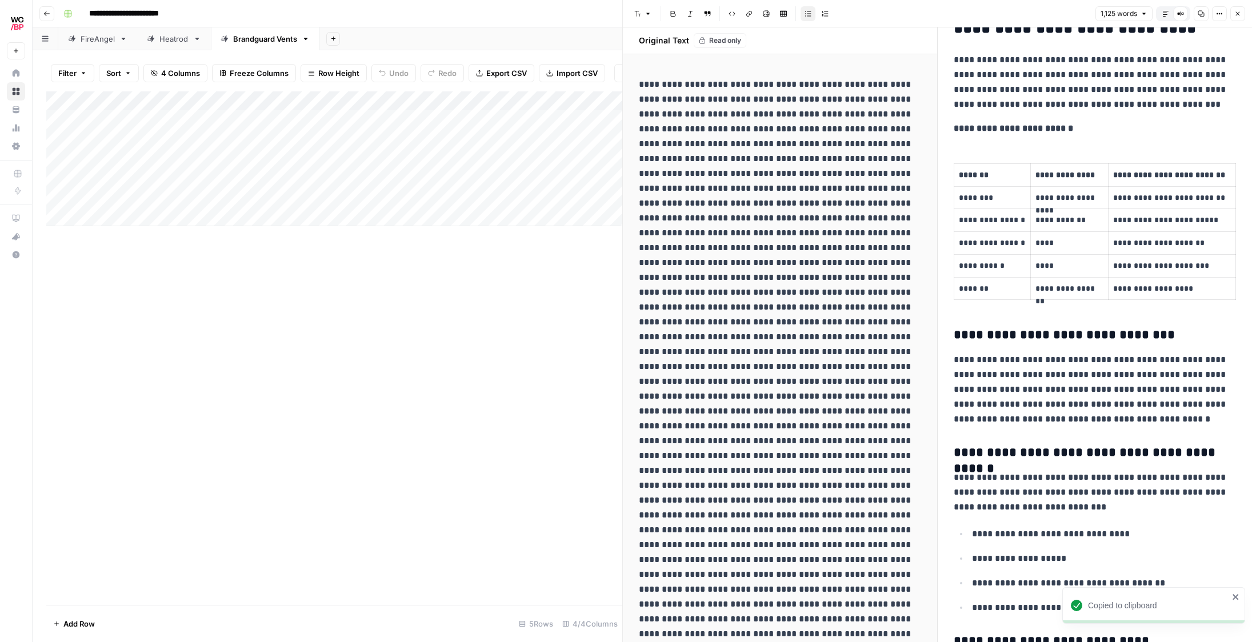
scroll to position [1284, 0]
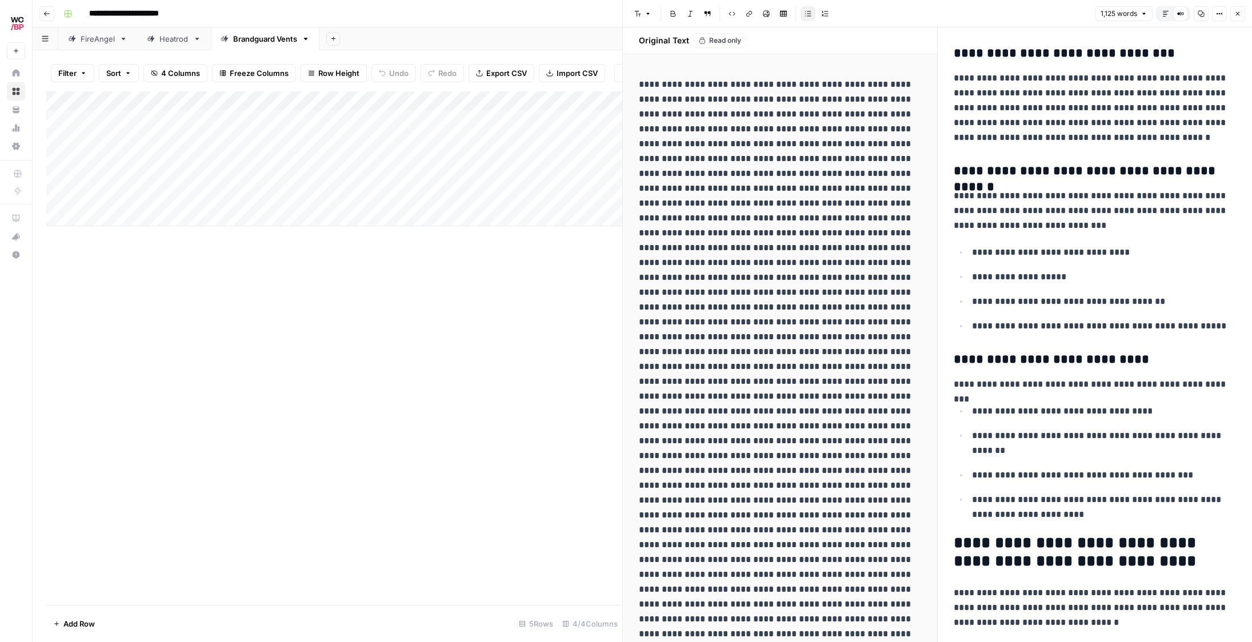
click at [1112, 171] on h3 "**********" at bounding box center [1095, 171] width 283 height 16
click at [539, 169] on div "Add Column" at bounding box center [334, 158] width 576 height 135
click at [521, 97] on div "Add Column" at bounding box center [334, 158] width 576 height 135
click at [506, 383] on div "Add Column" at bounding box center [334, 348] width 576 height 514
drag, startPoint x: 524, startPoint y: 374, endPoint x: 600, endPoint y: 362, distance: 77.5
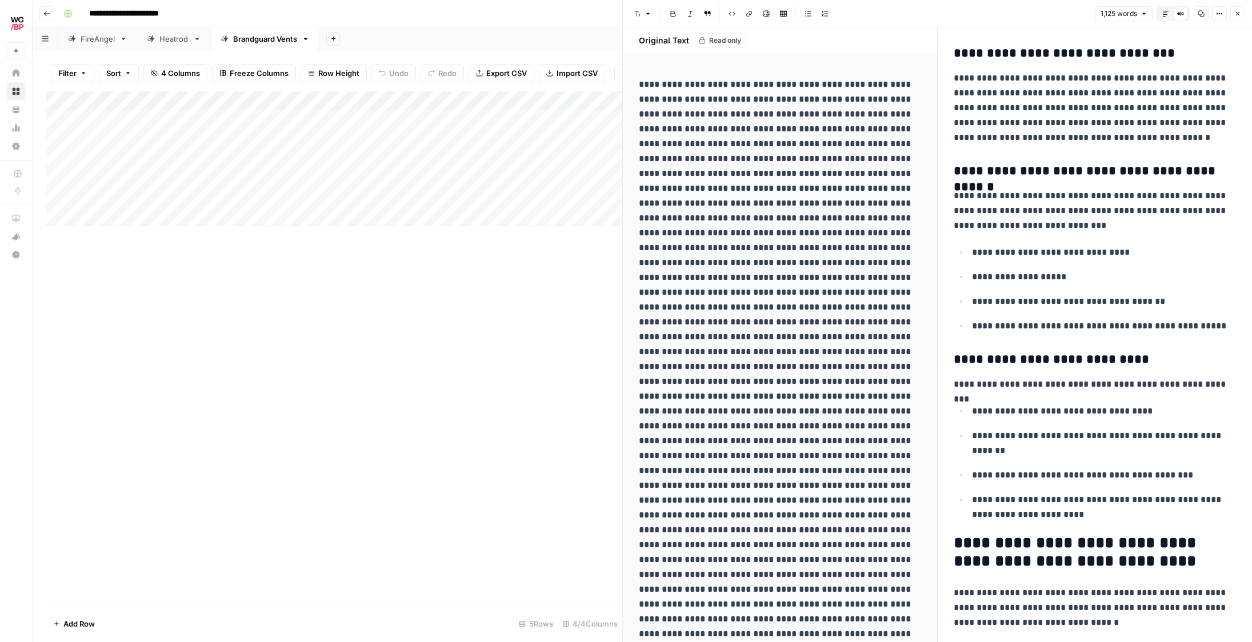
click at [524, 374] on div "Add Column" at bounding box center [334, 348] width 576 height 514
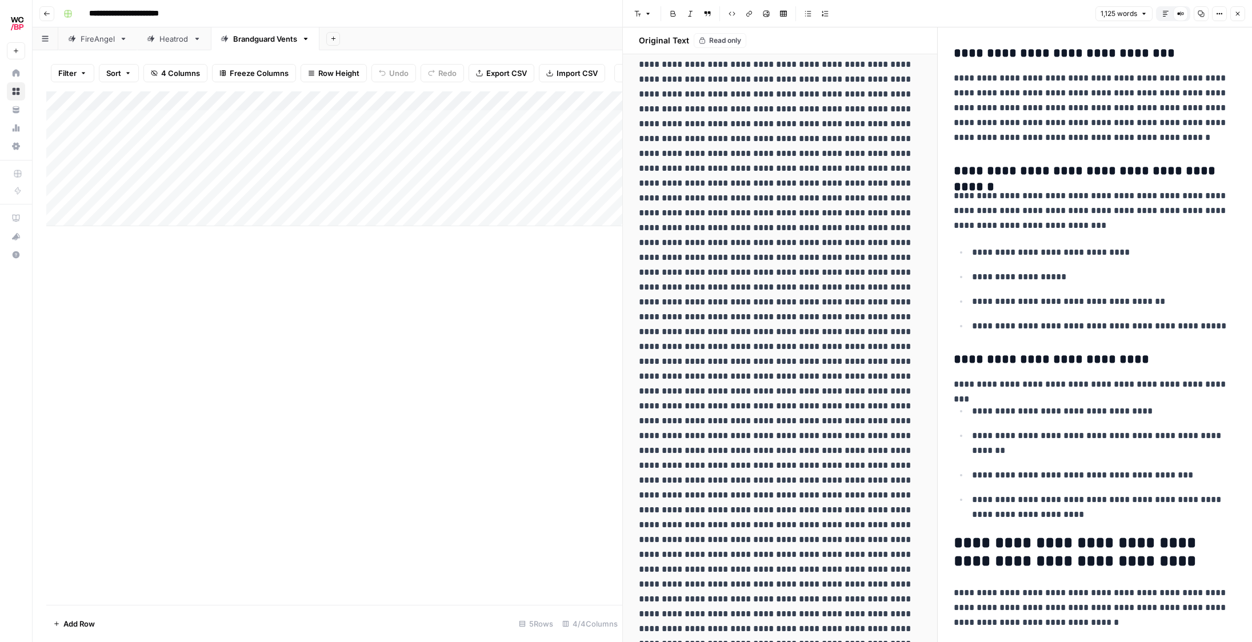
scroll to position [1504, 0]
drag, startPoint x: 1044, startPoint y: 363, endPoint x: 1036, endPoint y: 366, distance: 8.0
click at [1044, 363] on h3 "**********" at bounding box center [1095, 360] width 283 height 16
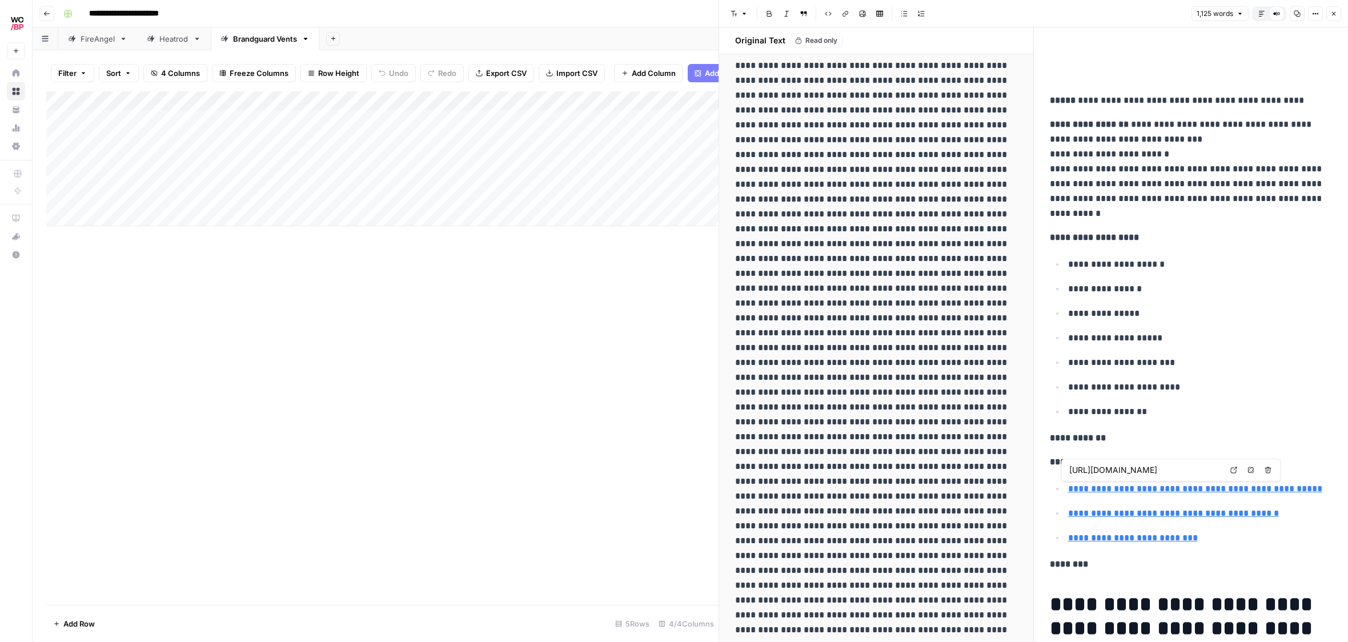
scroll to position [2, 0]
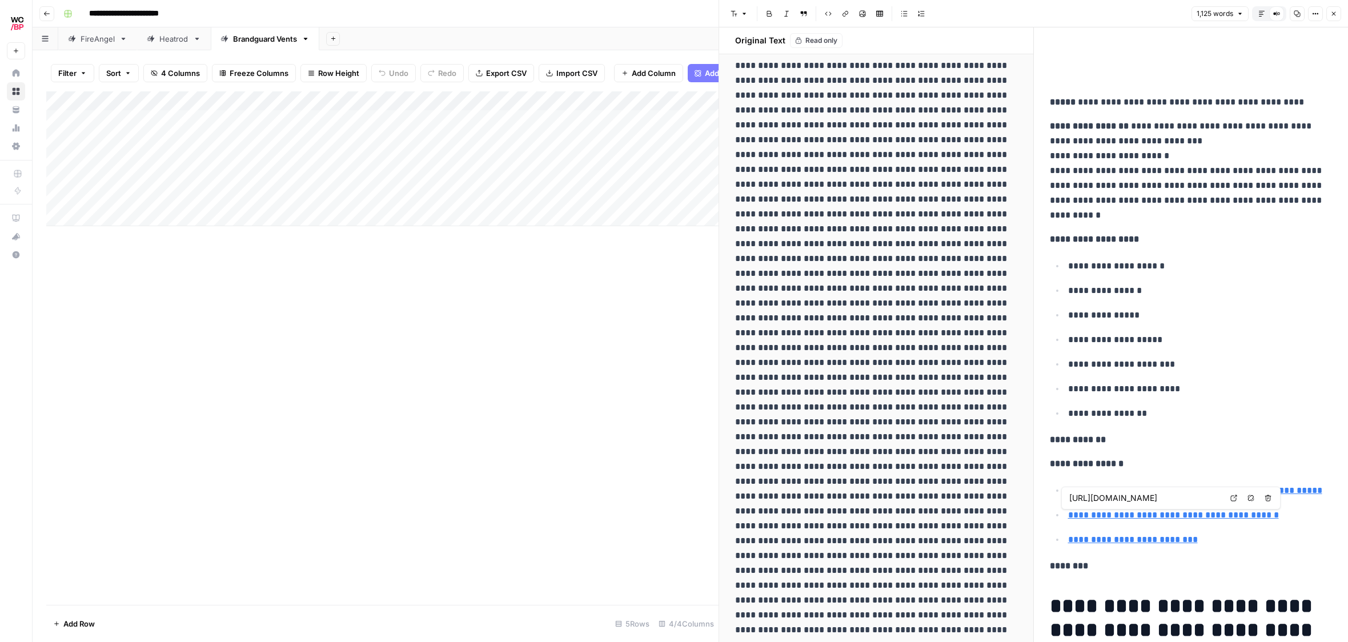
type input "[URL][DOMAIN_NAME]"
click at [1137, 541] on link "**********" at bounding box center [1133, 539] width 130 height 9
click at [1154, 543] on link "**********" at bounding box center [1133, 539] width 130 height 9
click at [1239, 524] on link "Open in a new tab" at bounding box center [1234, 522] width 15 height 15
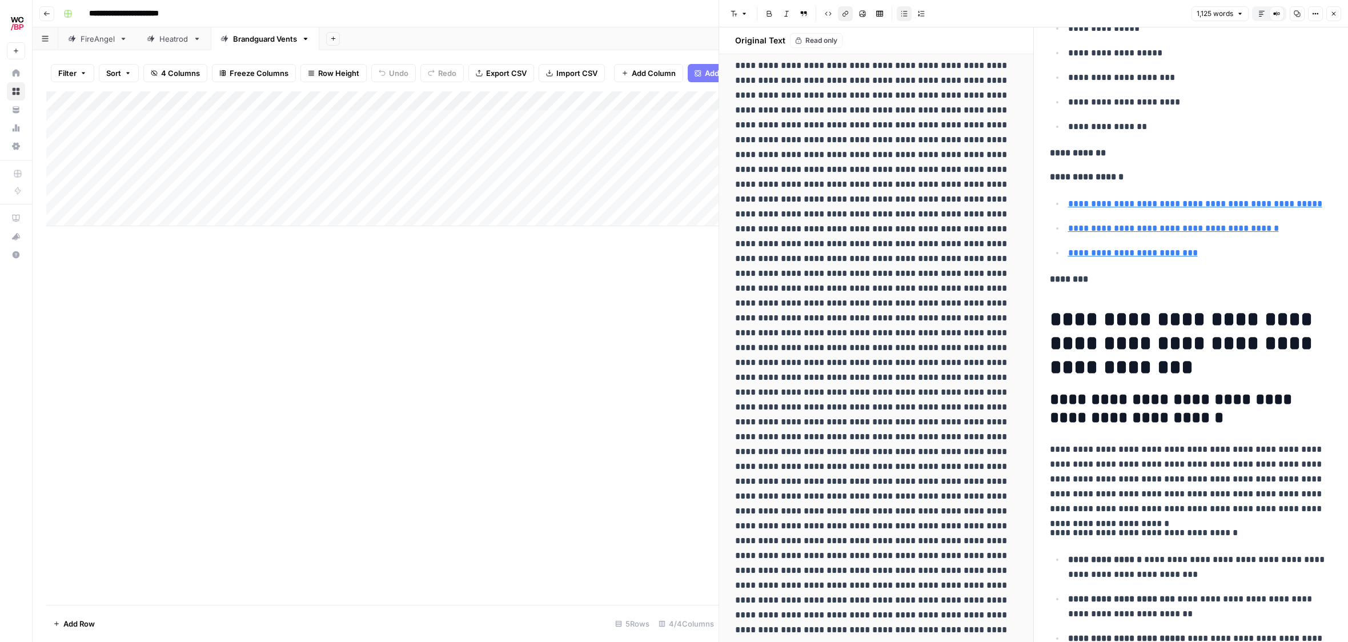
scroll to position [193, 0]
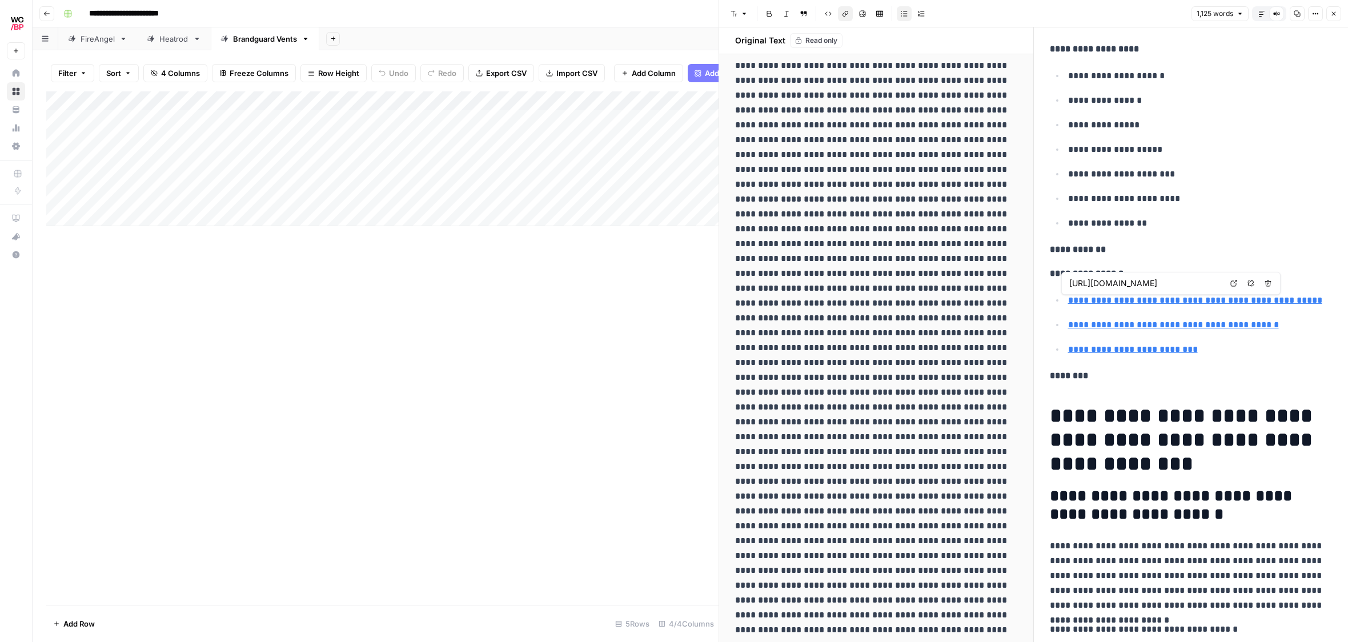
type input "[URL][DOMAIN_NAME]"
click at [1127, 327] on link "**********" at bounding box center [1173, 325] width 211 height 9
click at [1231, 311] on icon at bounding box center [1234, 308] width 7 height 7
drag, startPoint x: 1185, startPoint y: 173, endPoint x: 1122, endPoint y: 156, distance: 65.7
click at [1185, 173] on p "**********" at bounding box center [1200, 174] width 265 height 15
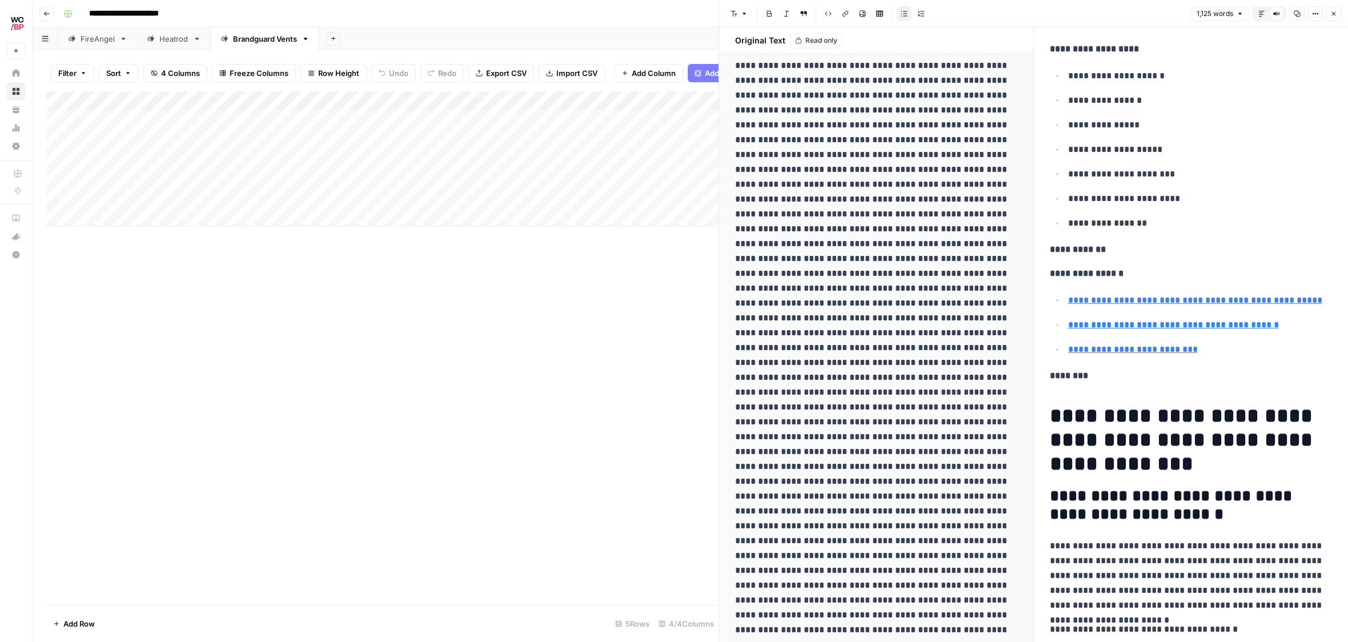
click at [1227, 11] on span "1,125 words" at bounding box center [1215, 14] width 37 height 10
click at [1259, 17] on button "Close" at bounding box center [1334, 13] width 15 height 15
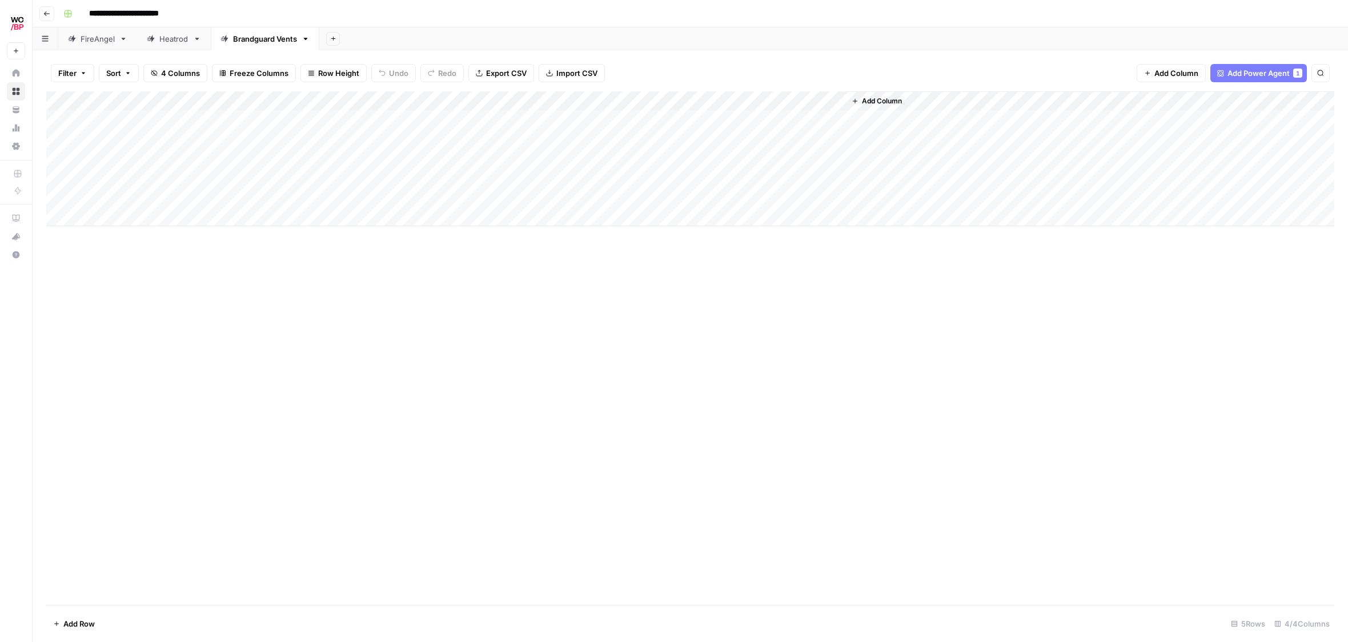
drag, startPoint x: 821, startPoint y: 356, endPoint x: 511, endPoint y: 57, distance: 430.3
click at [812, 348] on div "Add Column" at bounding box center [690, 348] width 1288 height 514
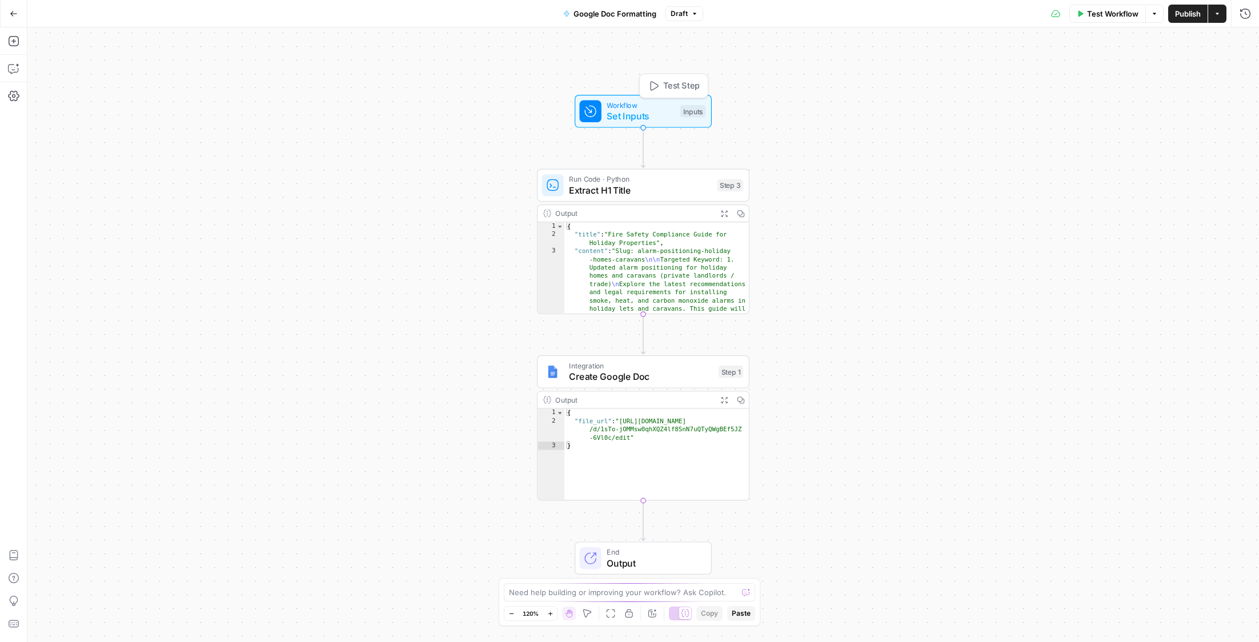
click at [626, 115] on span "Set Inputs" at bounding box center [641, 116] width 68 height 14
click at [939, 93] on Brief "Content Brief" at bounding box center [1079, 91] width 326 height 11
click at [1214, 69] on span "edit field" at bounding box center [1207, 70] width 25 height 9
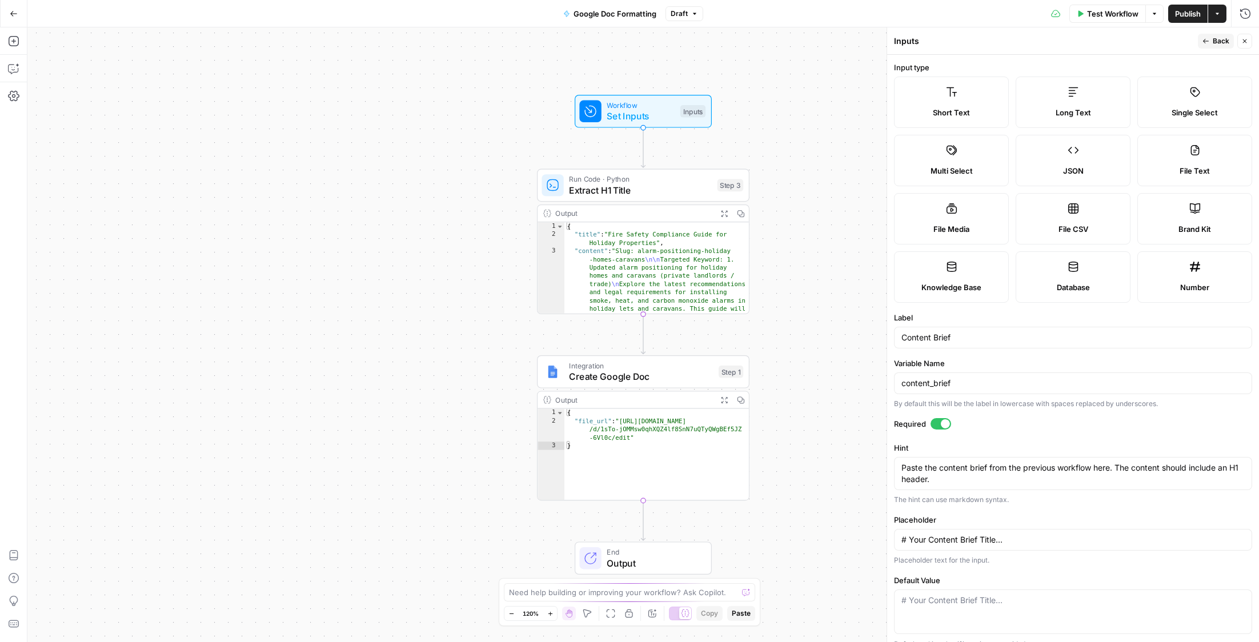
click at [974, 395] on div "Variable Name content_brief By default this will be the label in lowercase with…" at bounding box center [1073, 383] width 358 height 51
click at [975, 391] on div "content_brief" at bounding box center [1073, 384] width 358 height 22
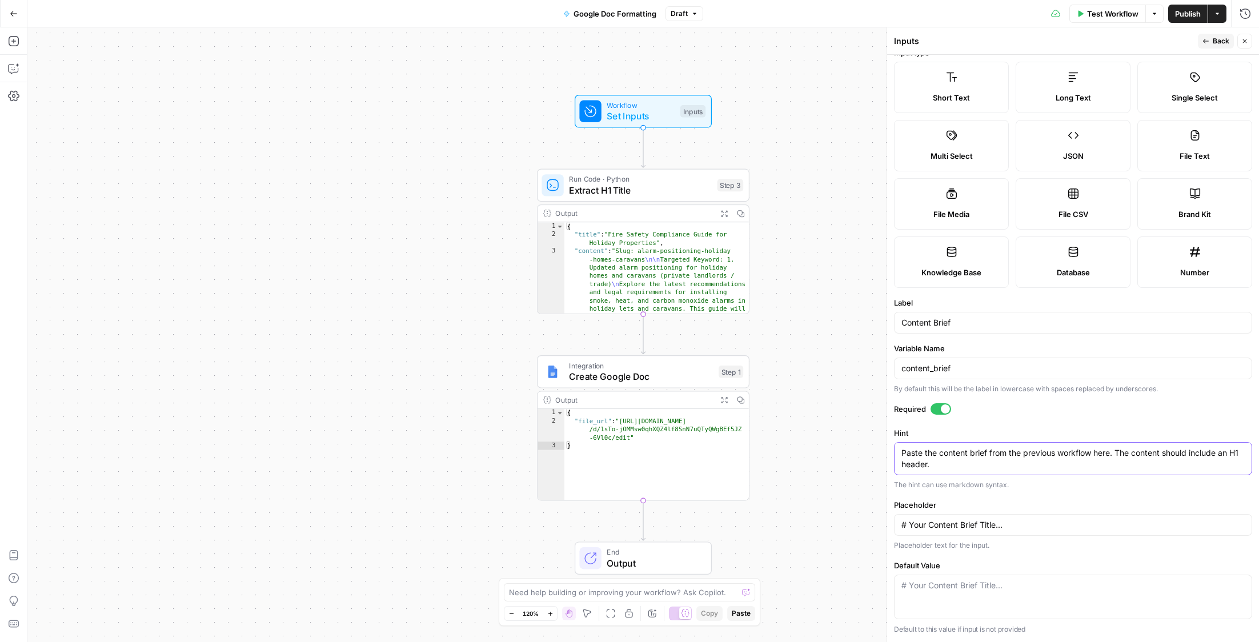
click at [1056, 459] on textarea "Paste the content brief from the previous workflow here. The content should inc…" at bounding box center [1073, 458] width 343 height 23
click at [1184, 17] on span "Publish" at bounding box center [1188, 13] width 26 height 11
drag, startPoint x: 650, startPoint y: 438, endPoint x: 652, endPoint y: 373, distance: 65.2
click at [652, 423] on div "{ "file_url" : "https://docs.google.com/document /d/1sTo-jOMMsw0qhXQZ4lf8SnN7uQ…" at bounding box center [656, 462] width 185 height 107
type textarea "**********"
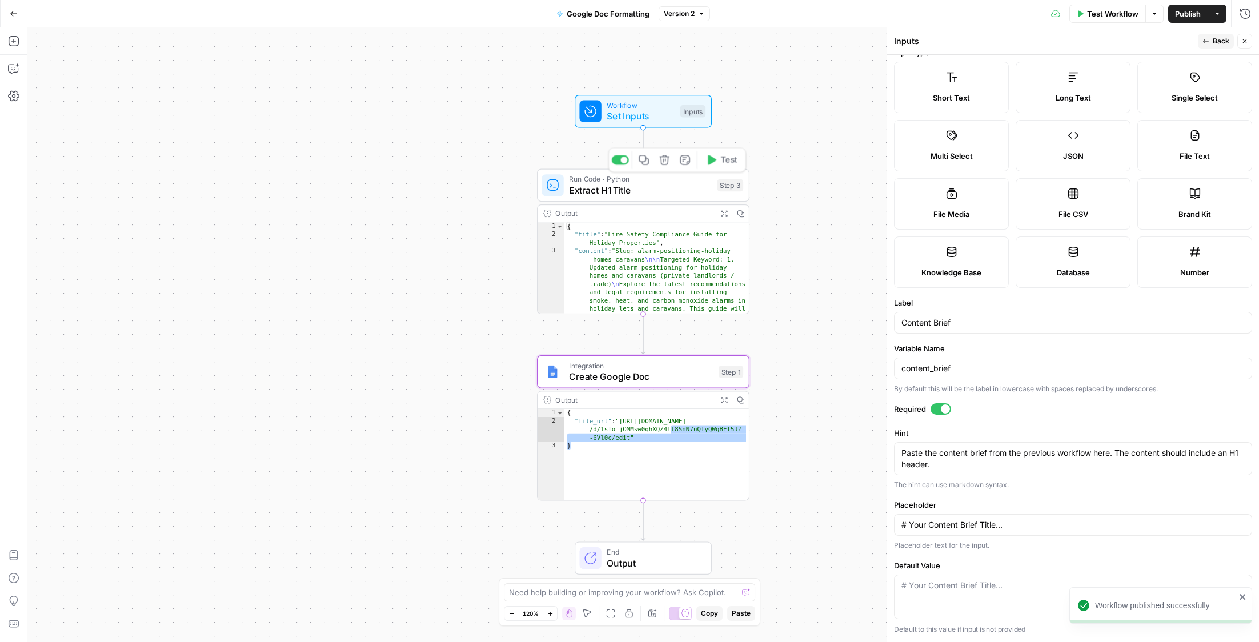
click at [648, 175] on span "Run Code · Python" at bounding box center [640, 179] width 143 height 11
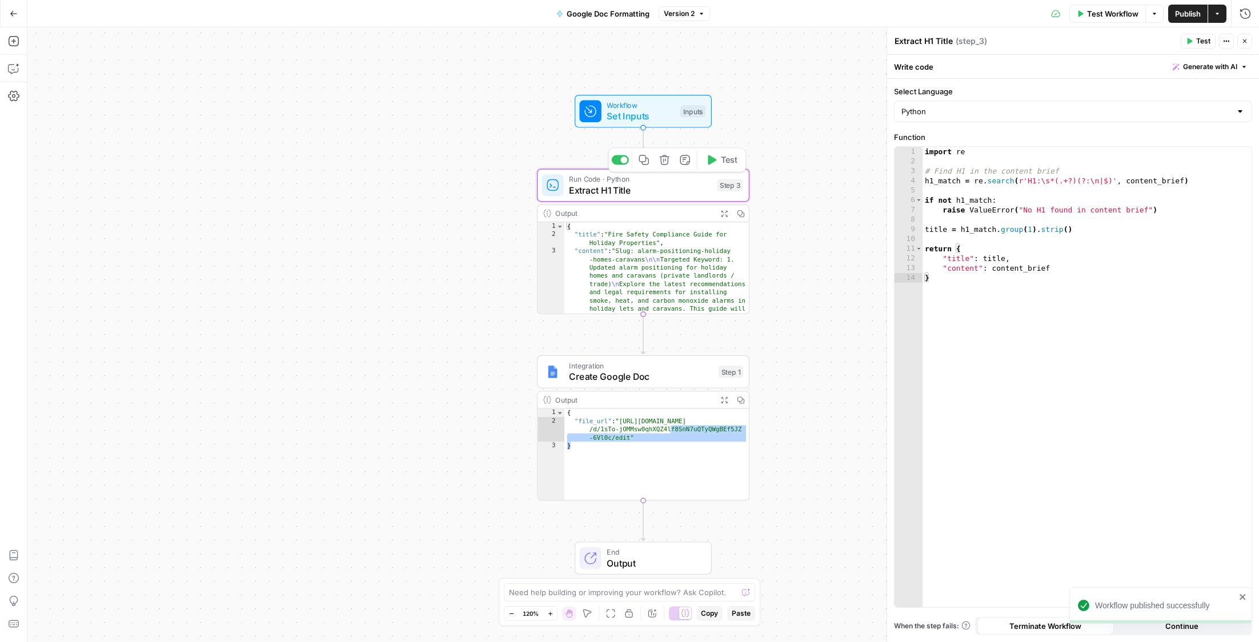
click at [665, 163] on icon "button" at bounding box center [664, 159] width 11 height 11
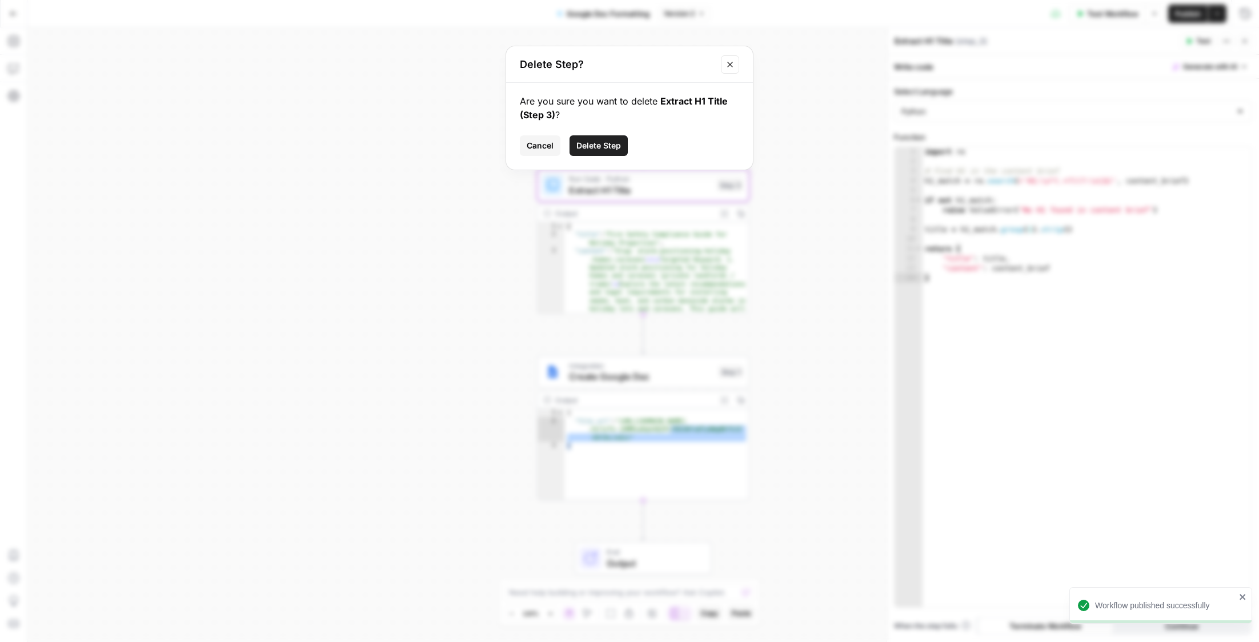
click at [622, 151] on button "Delete Step" at bounding box center [599, 145] width 58 height 21
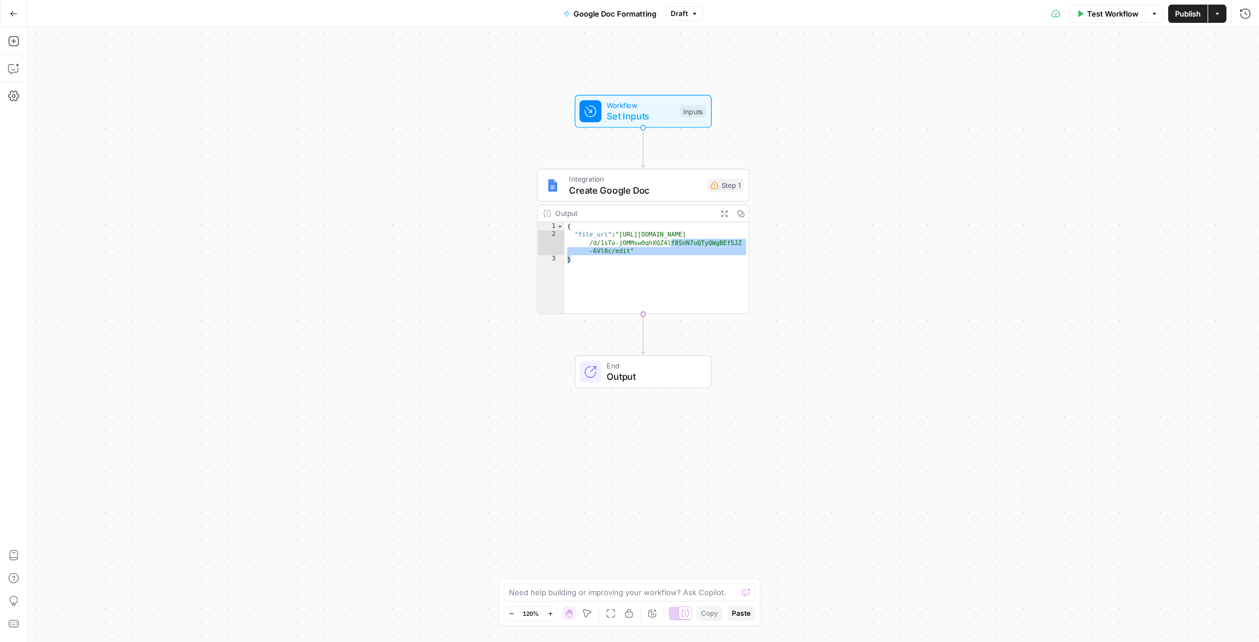
click at [684, 180] on span "Integration" at bounding box center [635, 179] width 133 height 11
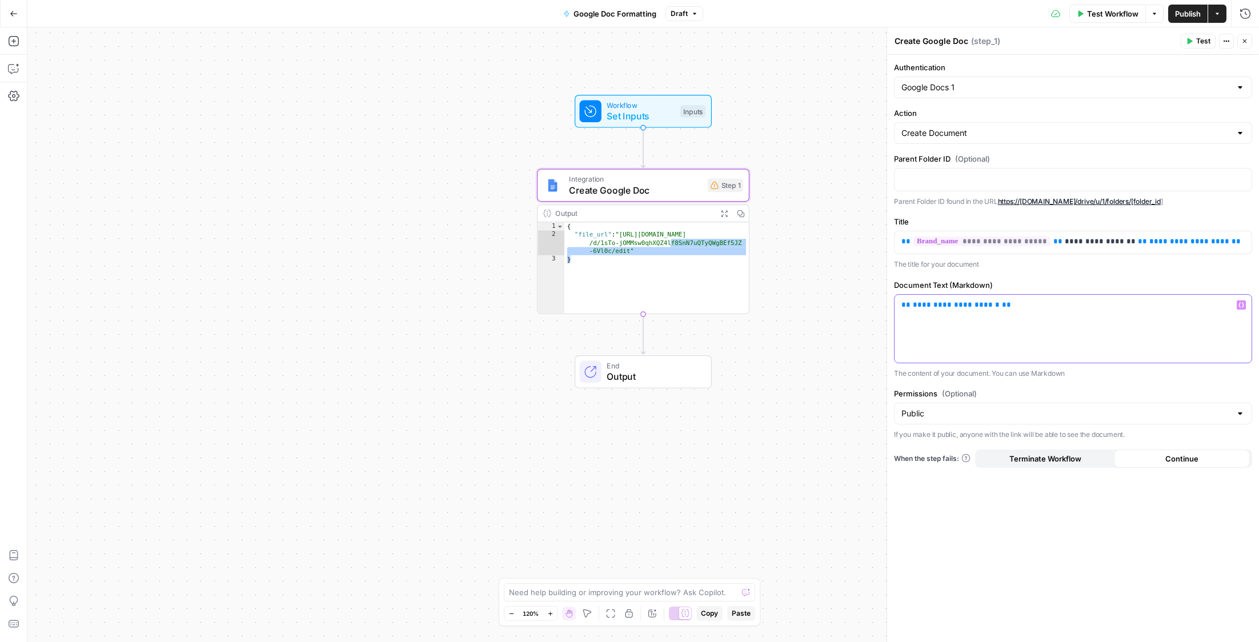
click at [1006, 306] on p "**********" at bounding box center [1073, 304] width 343 height 11
drag, startPoint x: 1036, startPoint y: 302, endPoint x: 891, endPoint y: 310, distance: 145.9
click at [891, 310] on div "**********" at bounding box center [1073, 334] width 373 height 615
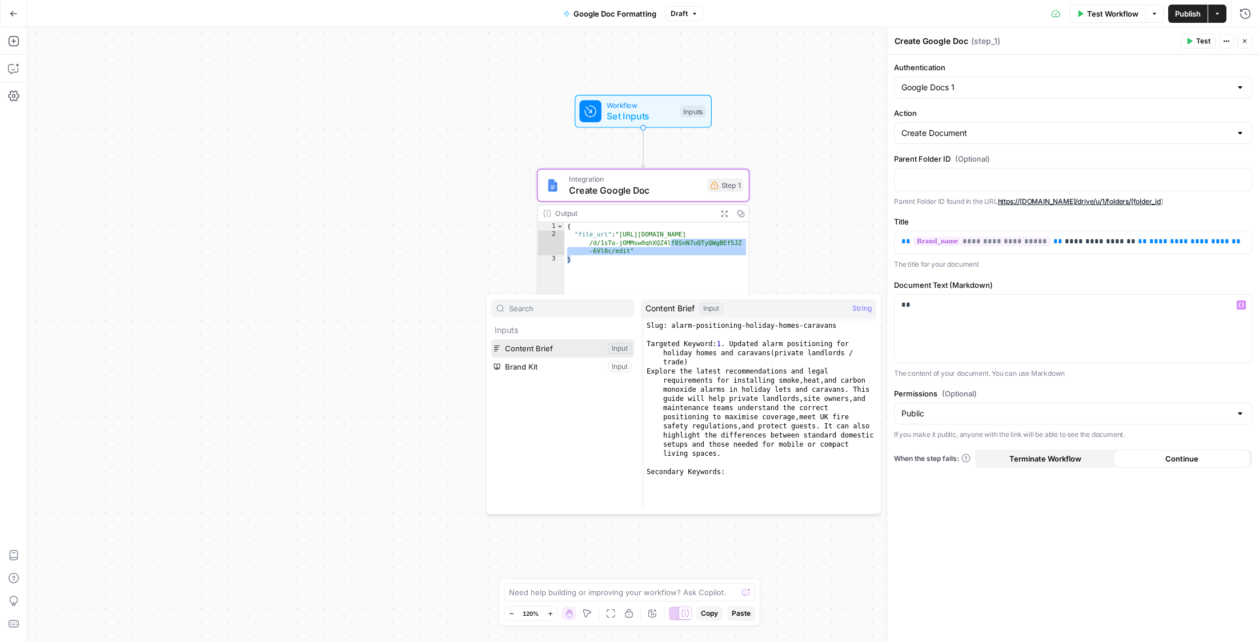
click at [543, 347] on button "Select variable Content Brief" at bounding box center [562, 348] width 143 height 18
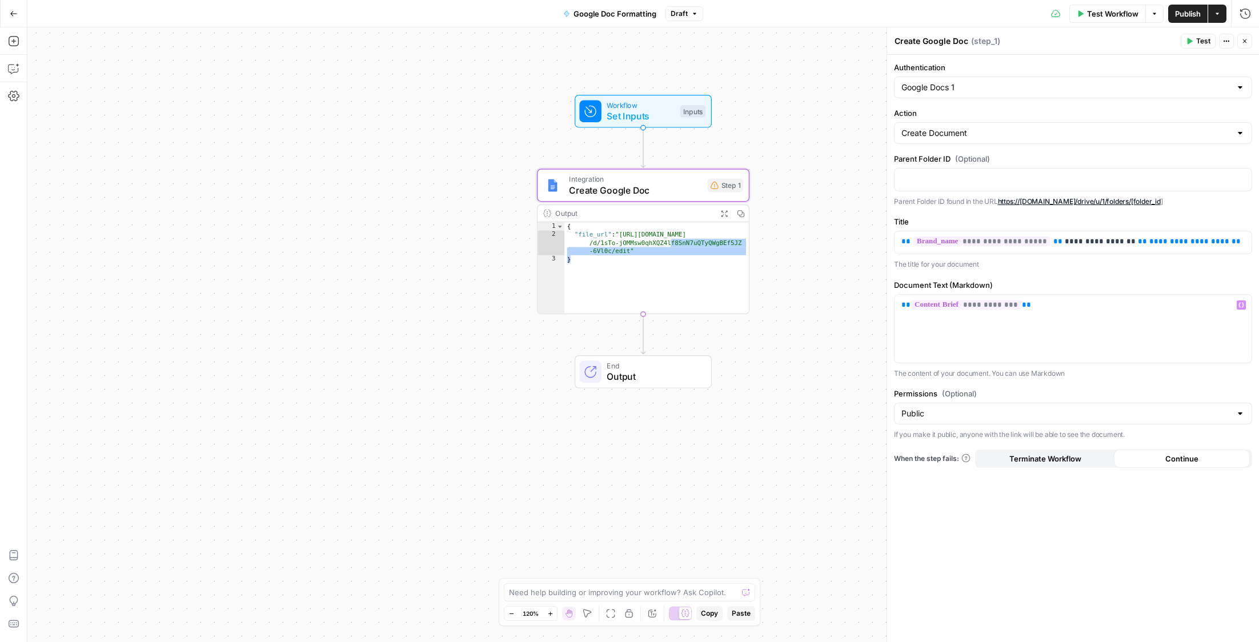
click at [1199, 45] on span "Test" at bounding box center [1203, 41] width 14 height 10
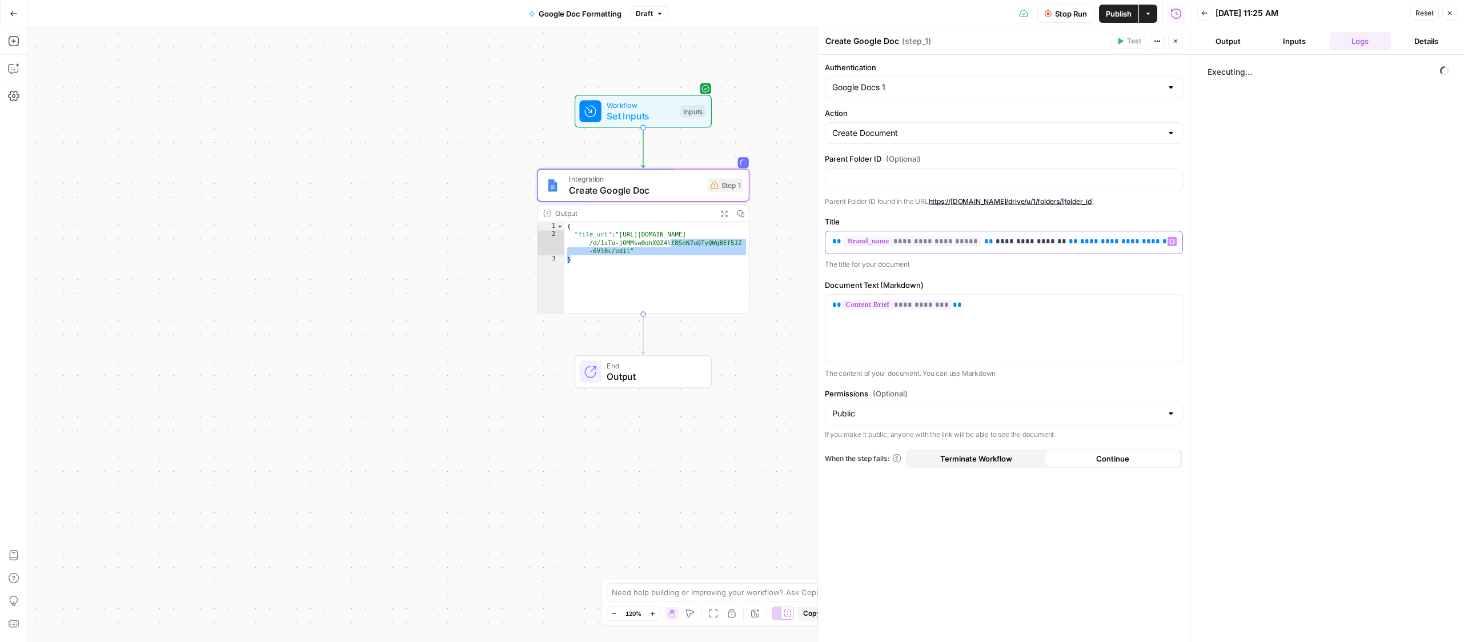
drag, startPoint x: 1130, startPoint y: 243, endPoint x: 1043, endPoint y: 244, distance: 87.4
click at [1043, 244] on p "**********" at bounding box center [1003, 241] width 343 height 11
click at [706, 491] on div "**********" at bounding box center [608, 334] width 1163 height 615
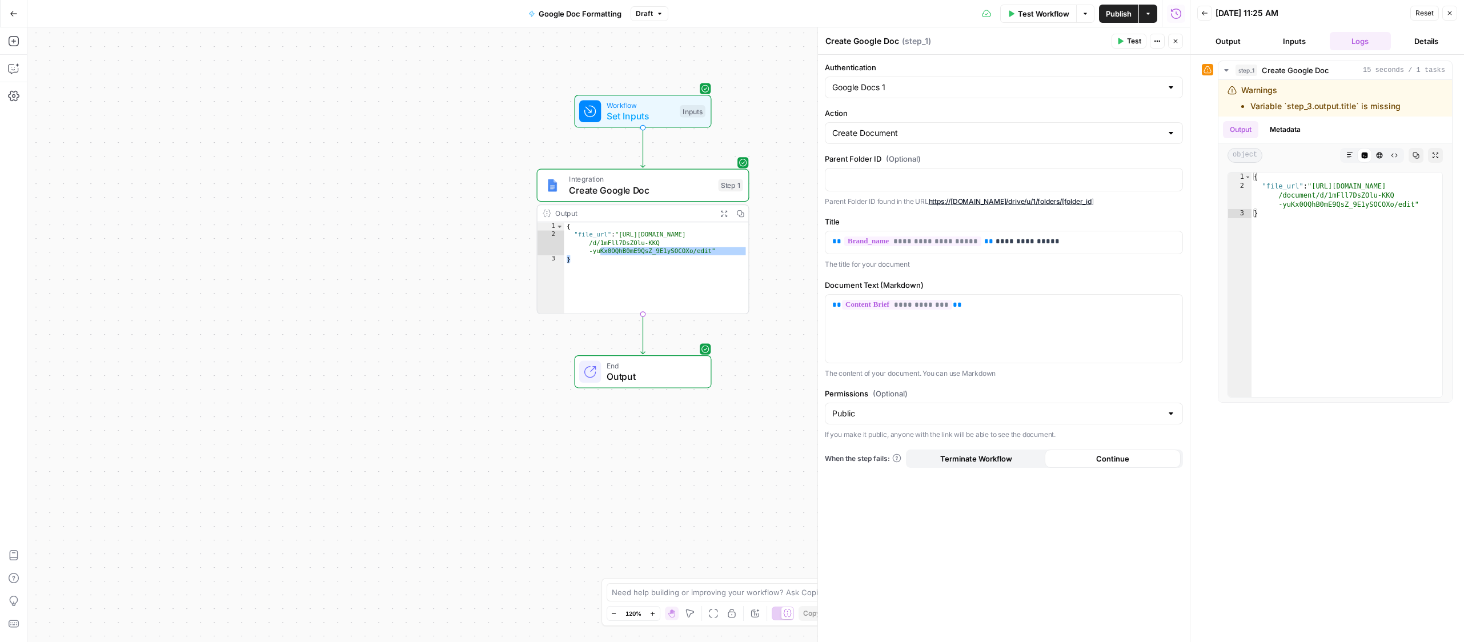
click at [695, 276] on div "{ "file_url" : "https://docs.google.com/document /d/1mFll7DsZOlu-KKQ -yuKx0OQhB…" at bounding box center [656, 275] width 185 height 107
click at [784, 348] on div "Workflow Set Inputs Inputs Integration Create Google Doc Step 1 Output Expand O…" at bounding box center [608, 334] width 1163 height 615
drag, startPoint x: 711, startPoint y: 252, endPoint x: 613, endPoint y: 233, distance: 99.6
click at [613, 233] on div "{ "file_url" : "https://docs.google.com/document /d/1mFll7DsZOlu-KKQ -yuKx0OQhB…" at bounding box center [656, 275] width 185 height 107
type textarea "**********"
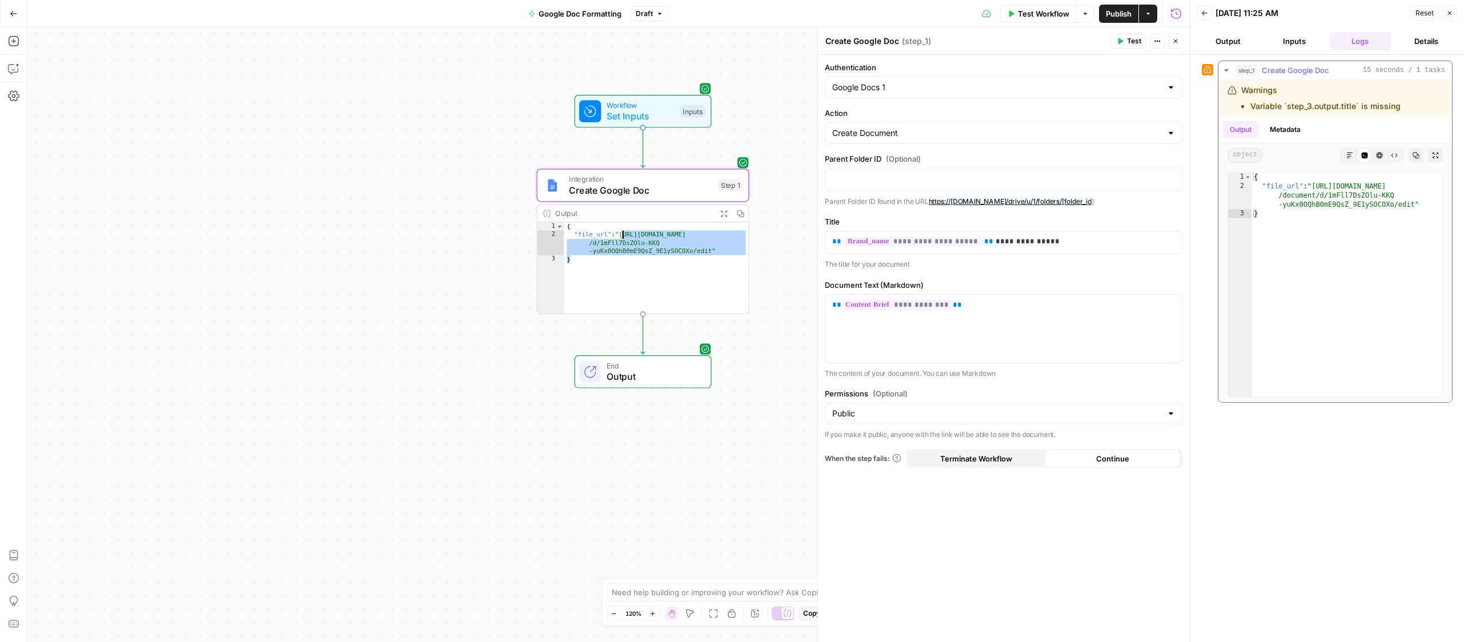
click at [1259, 109] on li "Variable `step_3.output.title` is missing" at bounding box center [1326, 106] width 150 height 11
click at [655, 591] on textarea at bounding box center [726, 592] width 229 height 11
type textarea "the formatting is terrible it needs to be the exact same as the previous output"
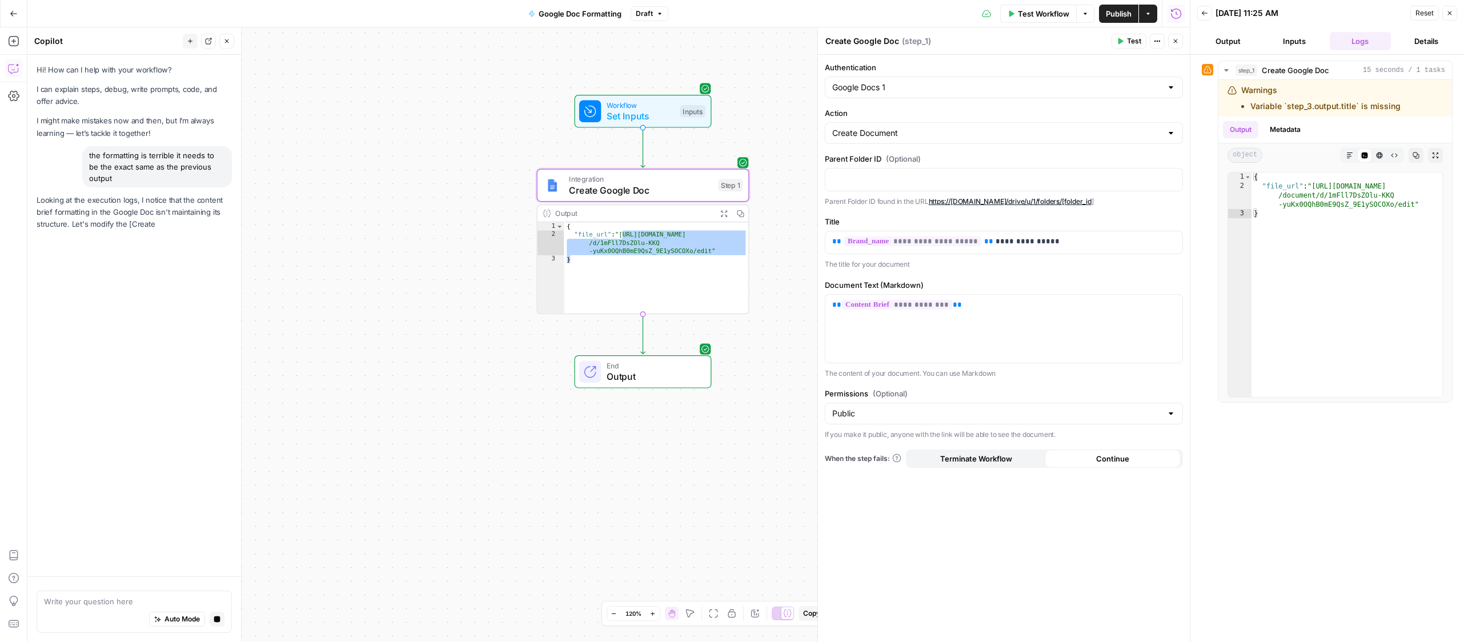
click at [1259, 11] on icon "button" at bounding box center [1450, 13] width 7 height 7
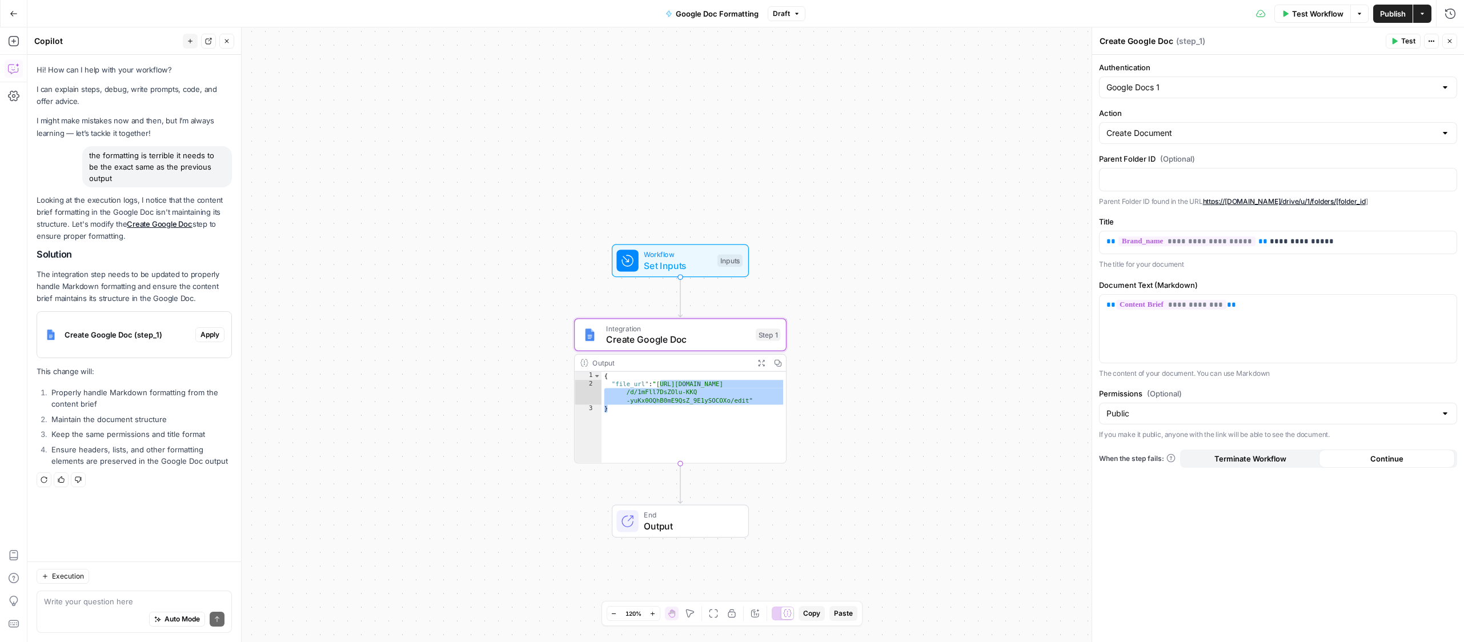
click at [211, 330] on span "Apply" at bounding box center [210, 335] width 19 height 10
click at [718, 145] on span "Apply anyway" at bounding box center [706, 145] width 55 height 11
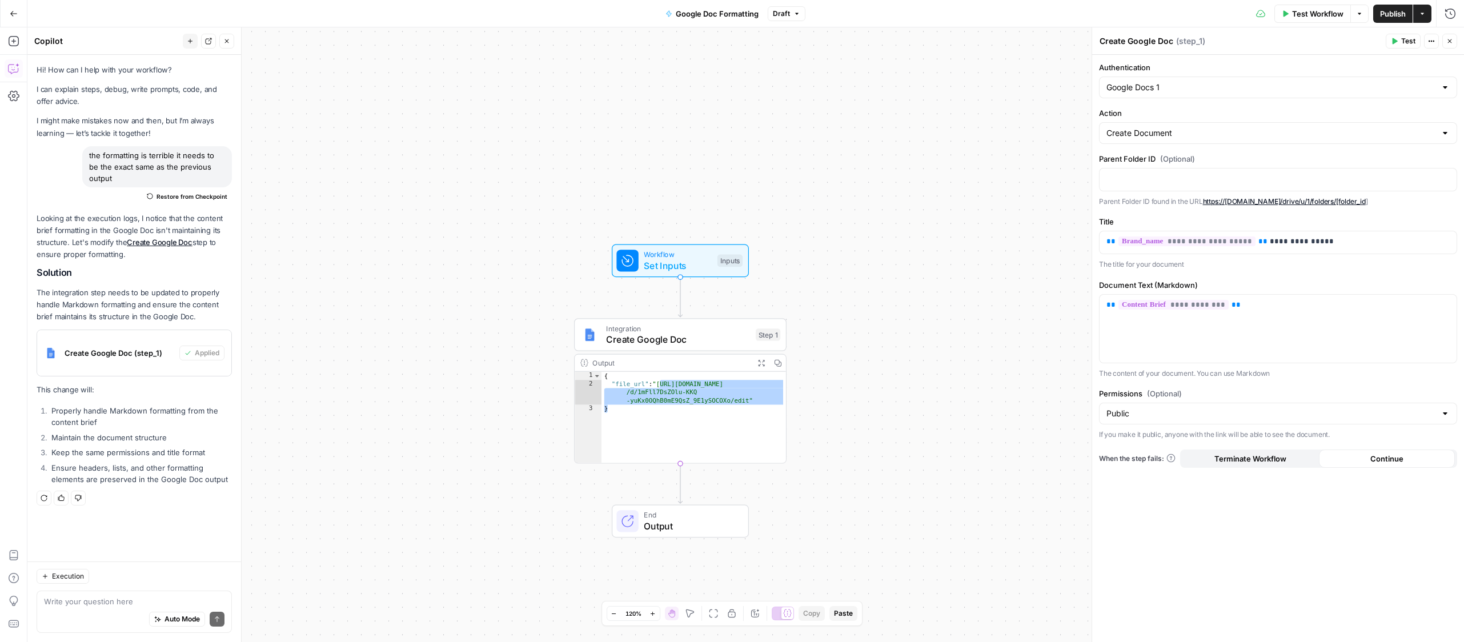
click at [1259, 41] on span "Test" at bounding box center [1408, 41] width 14 height 10
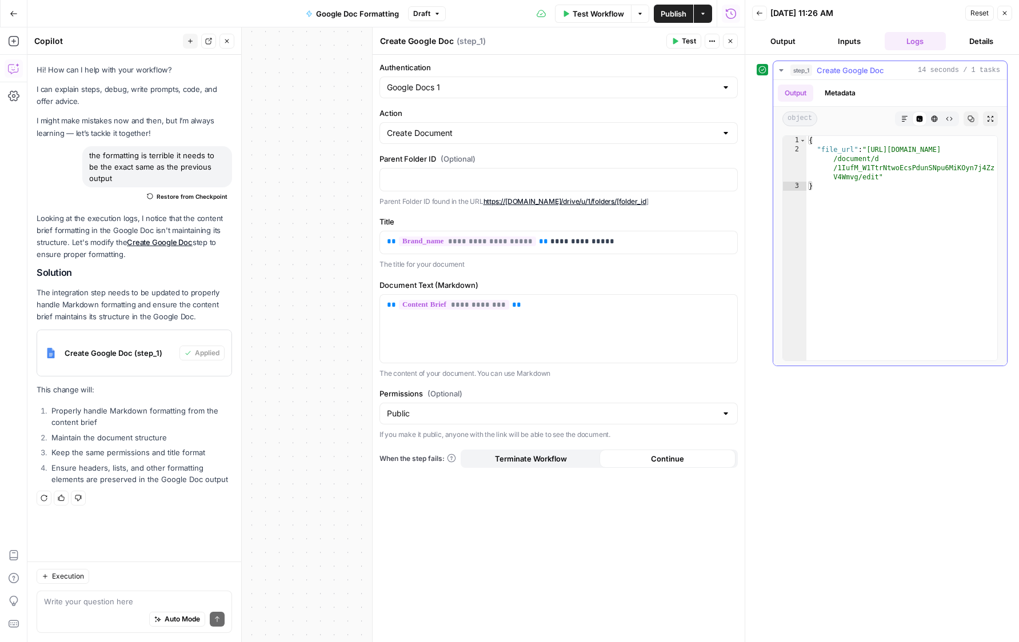
type textarea "**********"
drag, startPoint x: 878, startPoint y: 178, endPoint x: 869, endPoint y: 150, distance: 29.3
click at [869, 150] on div "{ "file_url" : "https://docs.google.com /document/d /1IufM_W1TtrNtwoEcsPdunSNpu…" at bounding box center [901, 257] width 191 height 243
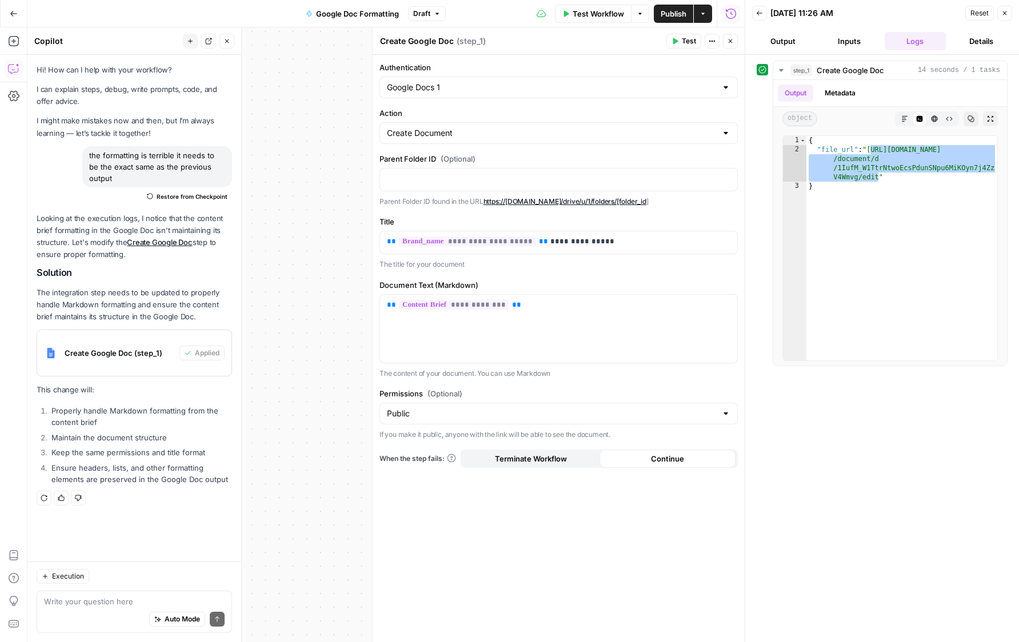
click at [999, 13] on button "Close" at bounding box center [1004, 13] width 15 height 15
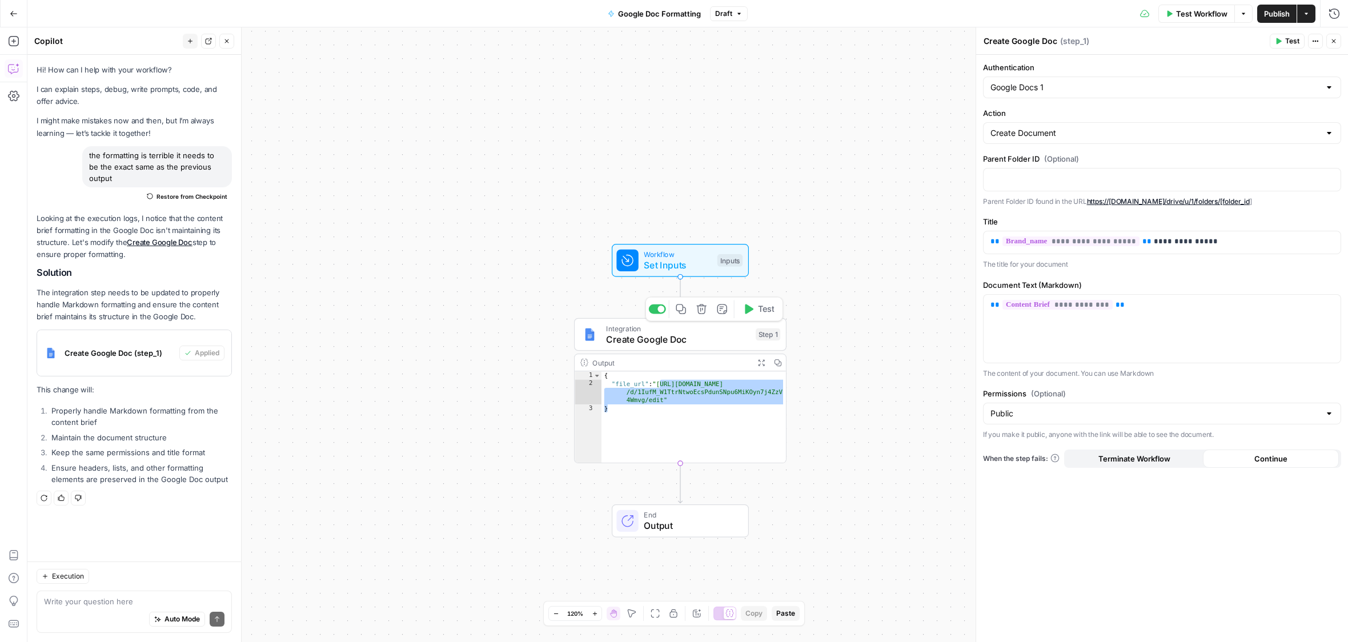
drag, startPoint x: 893, startPoint y: 377, endPoint x: 1083, endPoint y: 266, distance: 220.5
click at [895, 376] on div "**********" at bounding box center [687, 334] width 1321 height 615
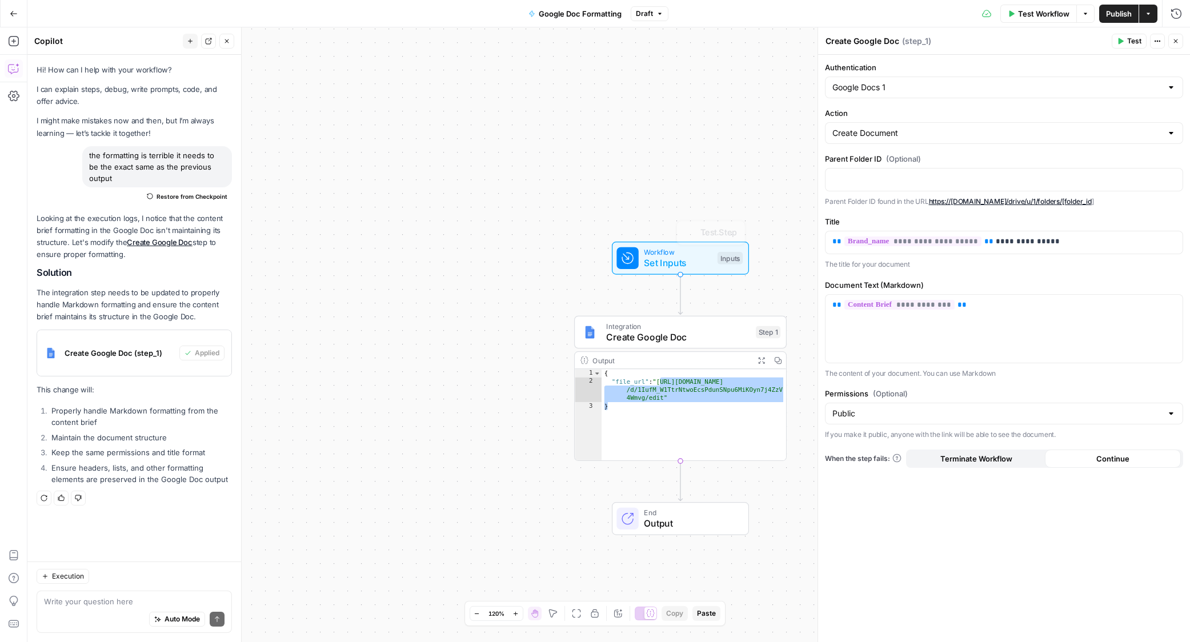
drag, startPoint x: 575, startPoint y: 269, endPoint x: 548, endPoint y: 294, distance: 37.2
click at [575, 269] on div "Workflow Set Inputs Inputs Test Step" at bounding box center [680, 258] width 213 height 33
